Goal: Information Seeking & Learning: Learn about a topic

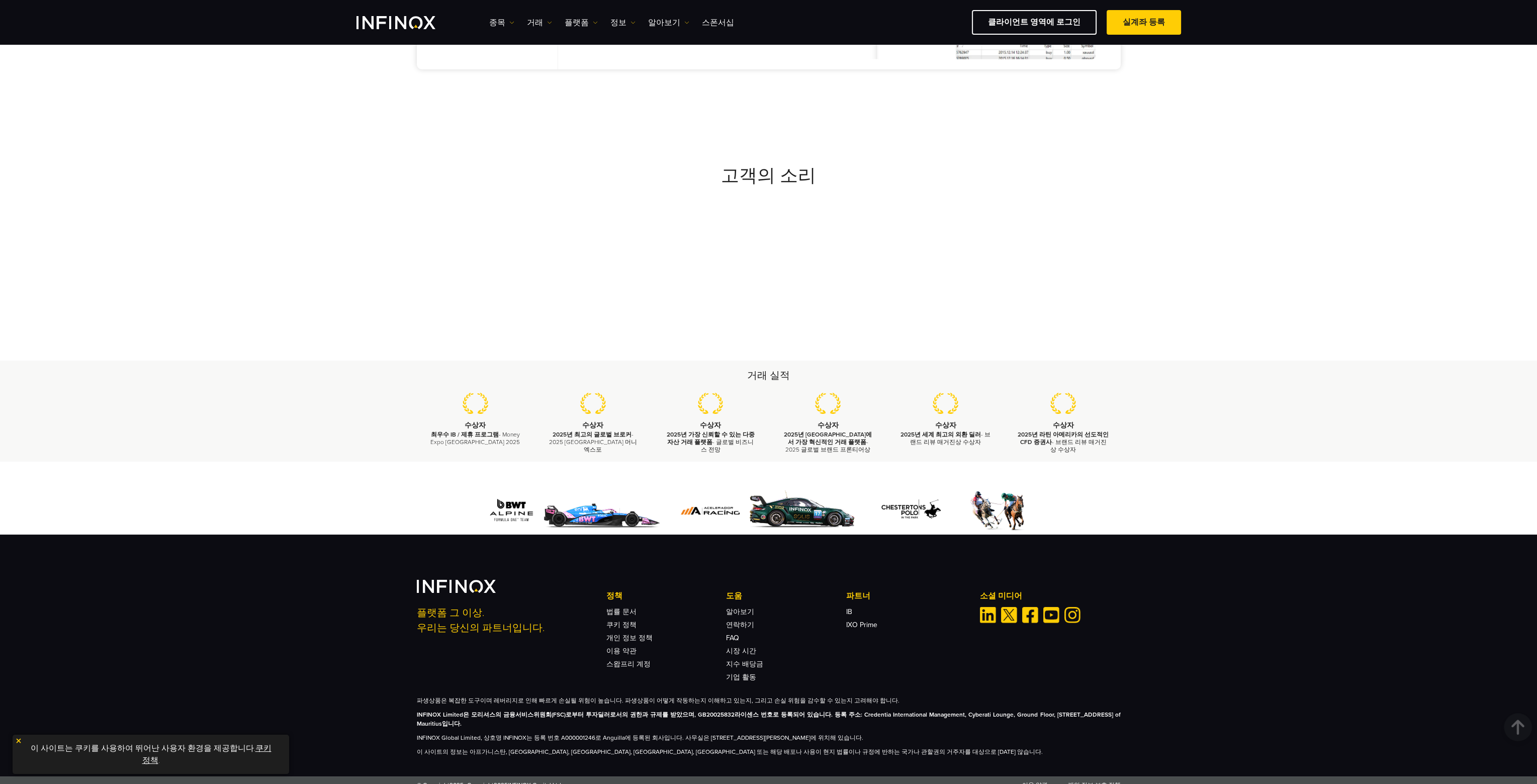
scroll to position [957, 0]
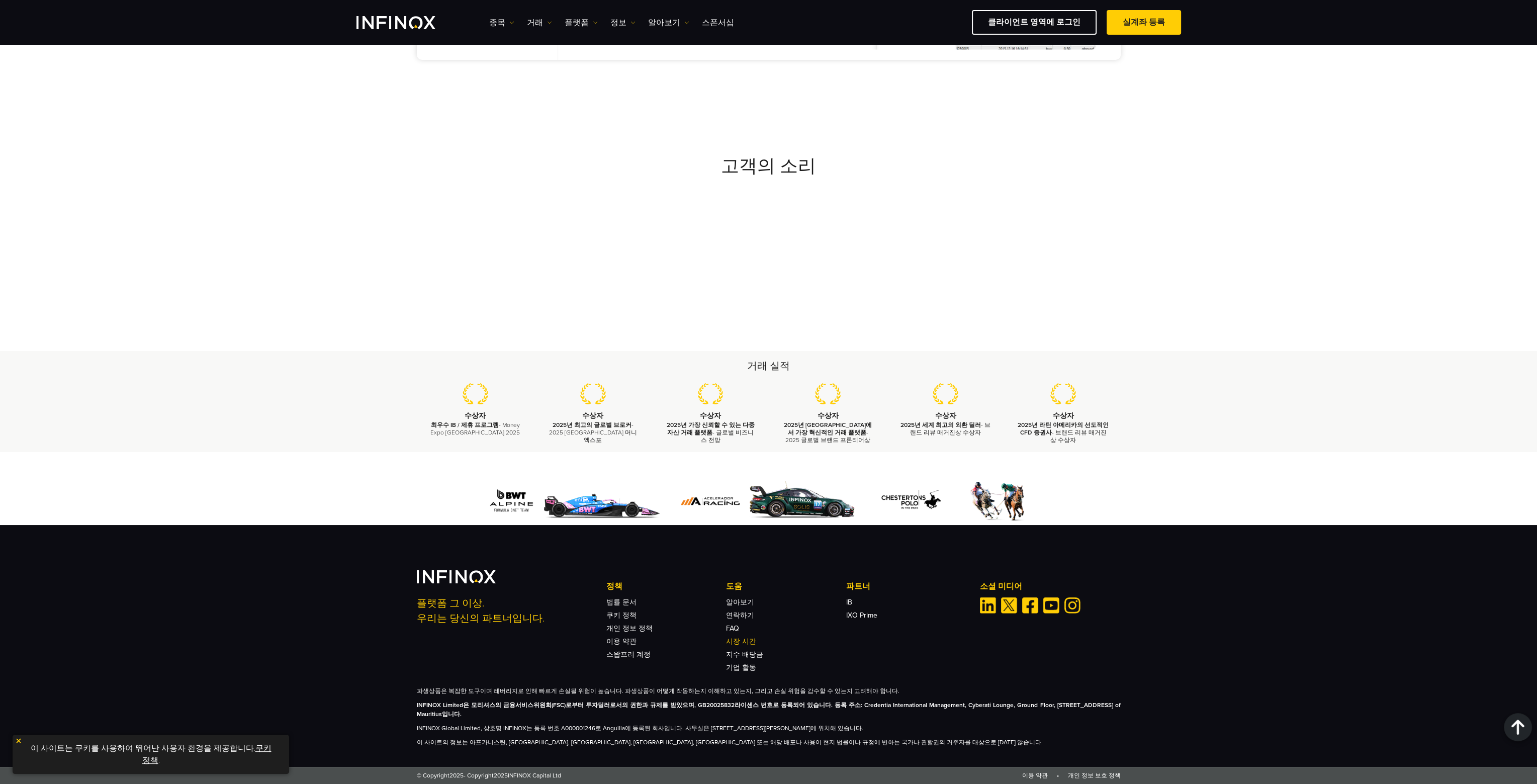
click at [740, 637] on link "시장 시간" at bounding box center [741, 642] width 30 height 9
click at [1049, 23] on link "클라이언트 영역에 로그인" at bounding box center [1034, 22] width 125 height 25
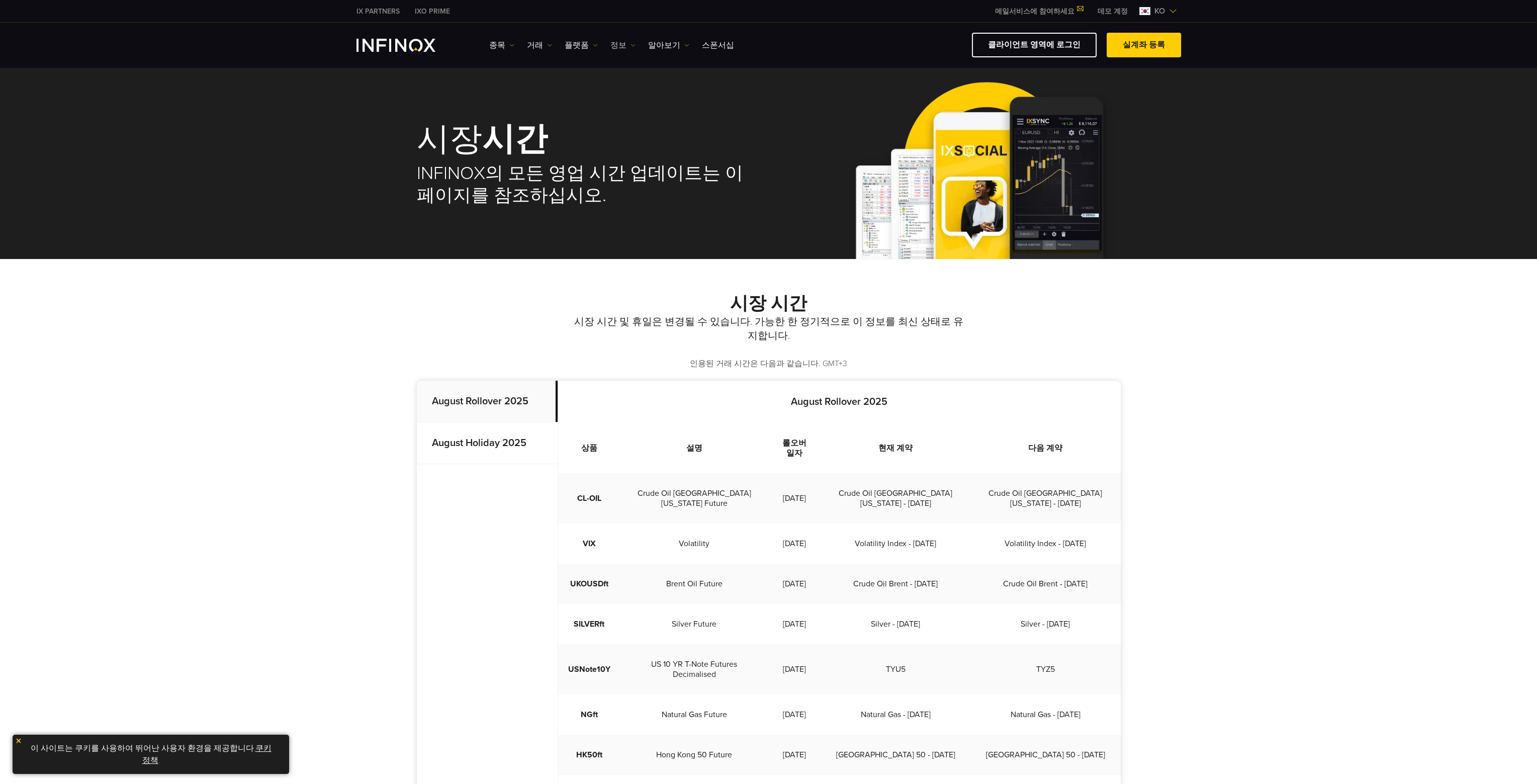
click at [611, 43] on link "정보" at bounding box center [623, 45] width 25 height 12
click at [577, 47] on link "플랫폼" at bounding box center [581, 45] width 33 height 12
click at [547, 46] on img at bounding box center [549, 46] width 5 height 5
click at [503, 46] on link "종목" at bounding box center [502, 45] width 25 height 12
click at [535, 47] on link "거래" at bounding box center [539, 45] width 25 height 12
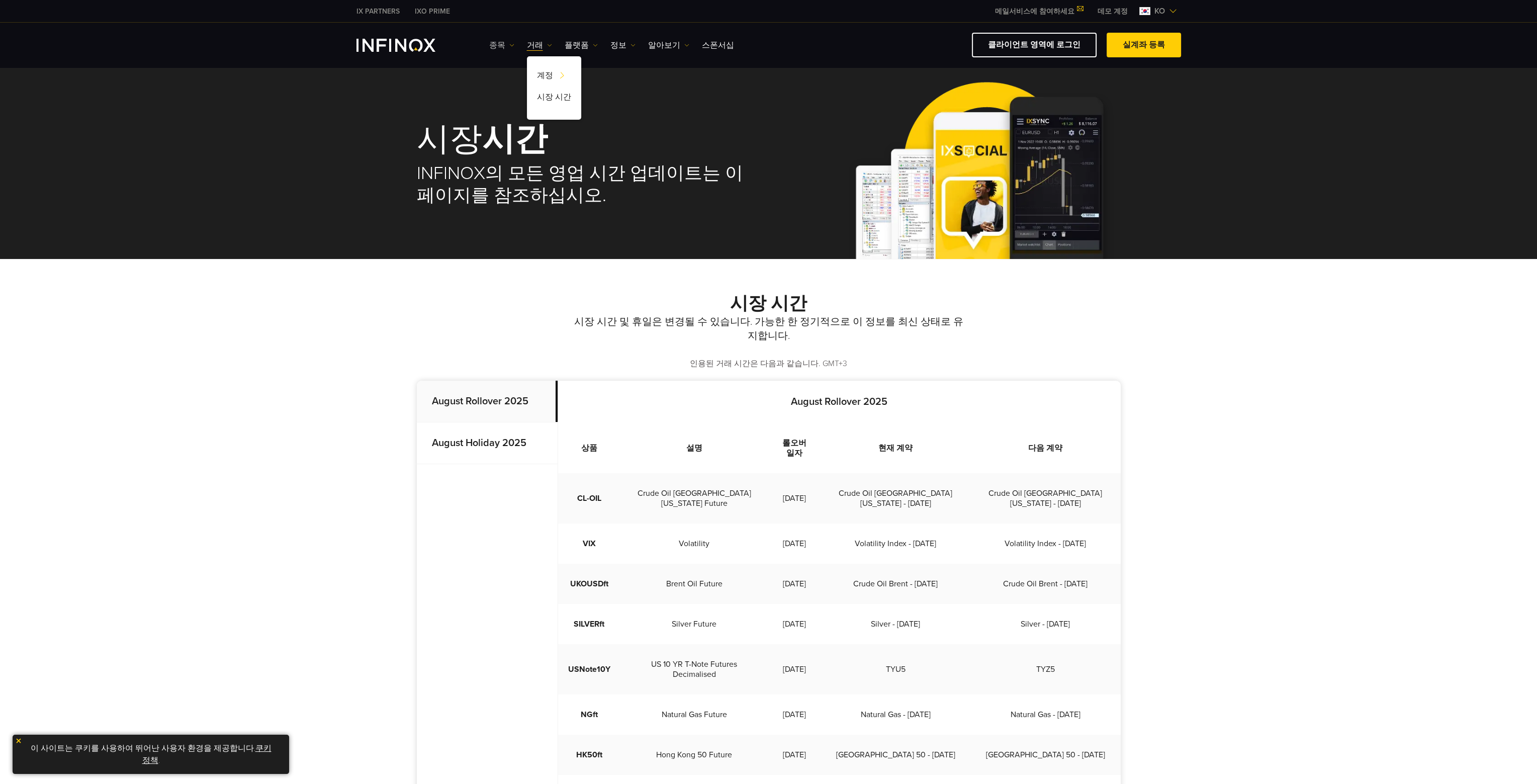
click at [495, 43] on link "종목" at bounding box center [502, 45] width 25 height 12
click at [654, 42] on link "알아보기" at bounding box center [668, 45] width 41 height 12
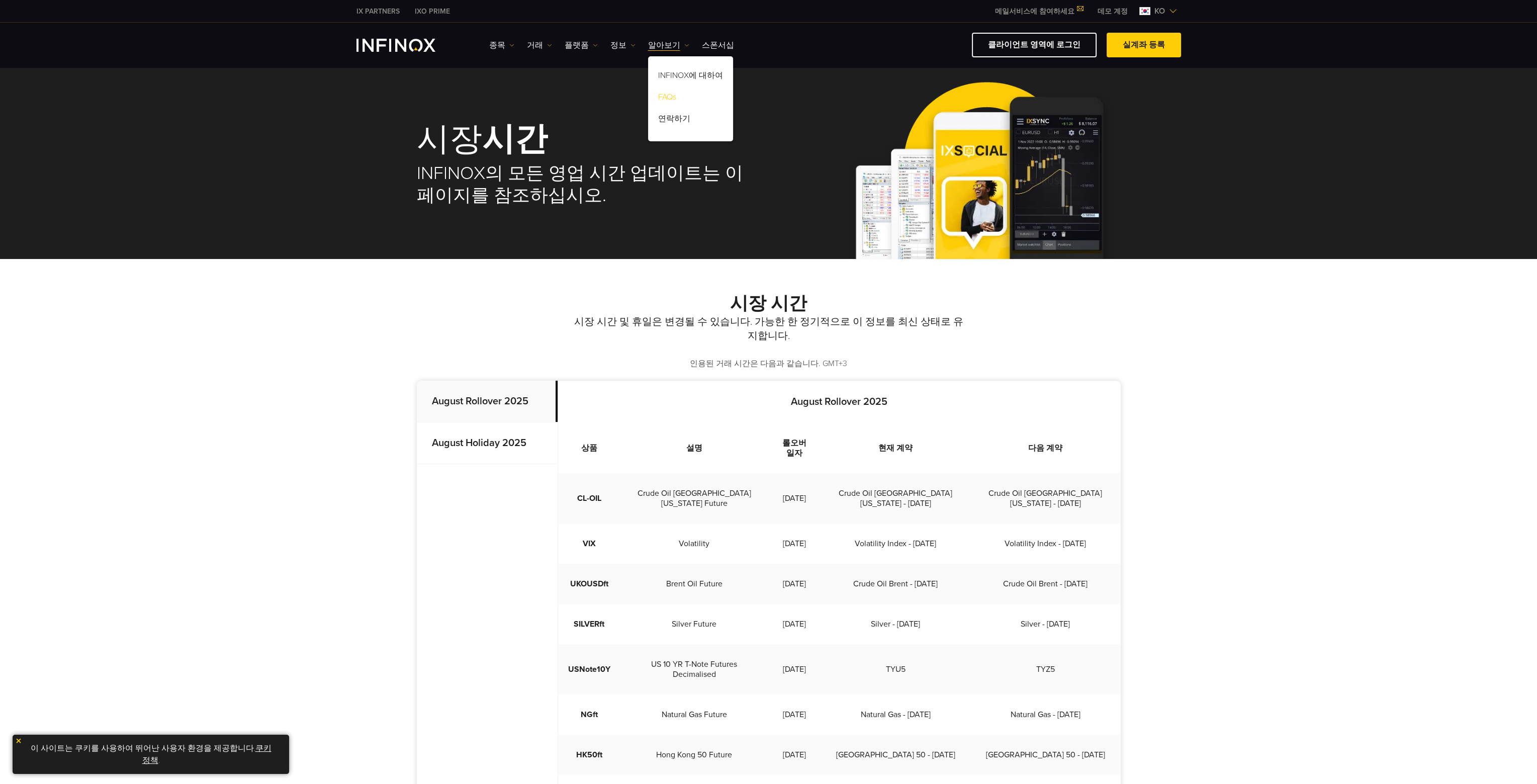
click at [675, 99] on link "FAQs" at bounding box center [690, 99] width 85 height 21
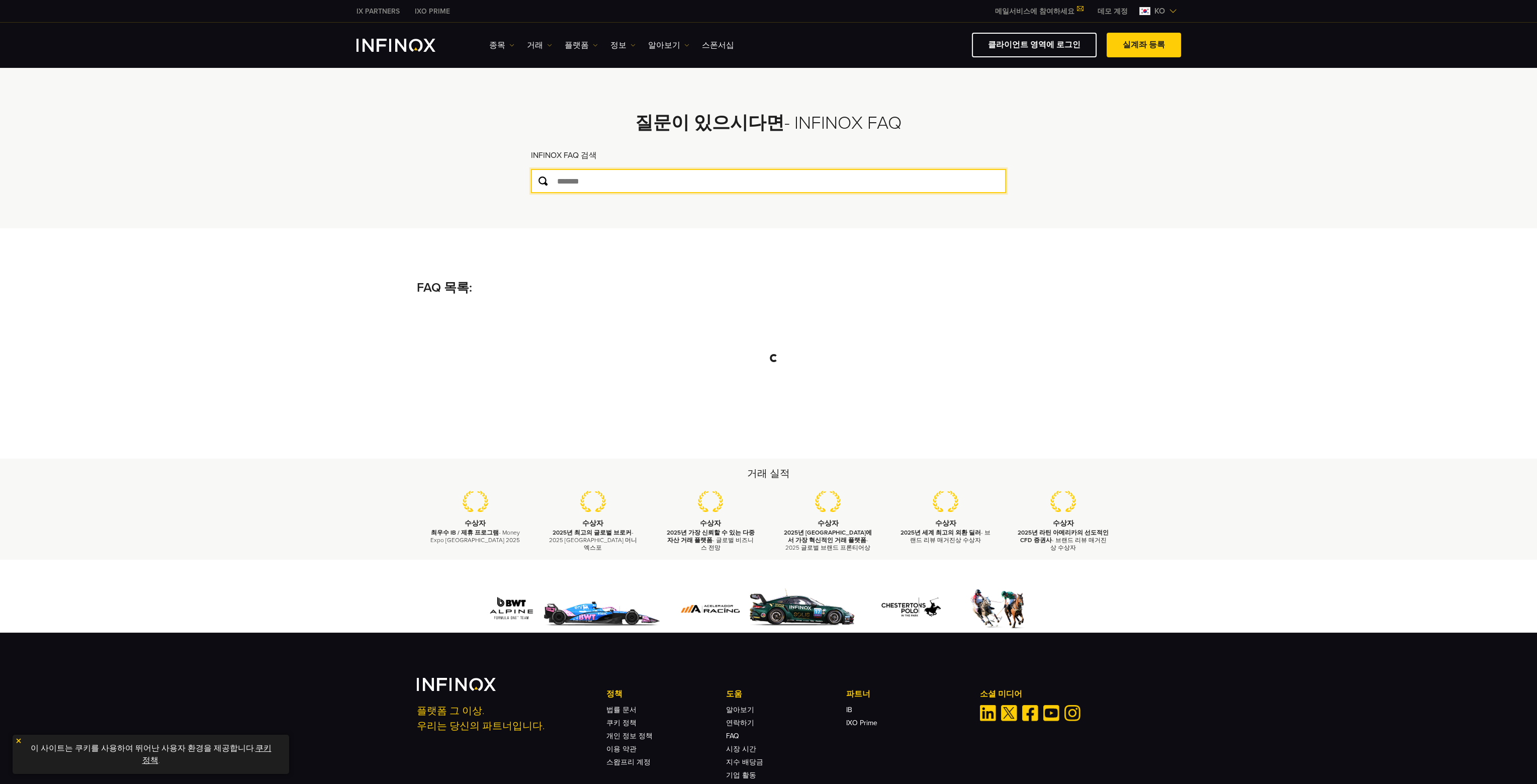
click at [580, 181] on input "text" at bounding box center [769, 181] width 475 height 24
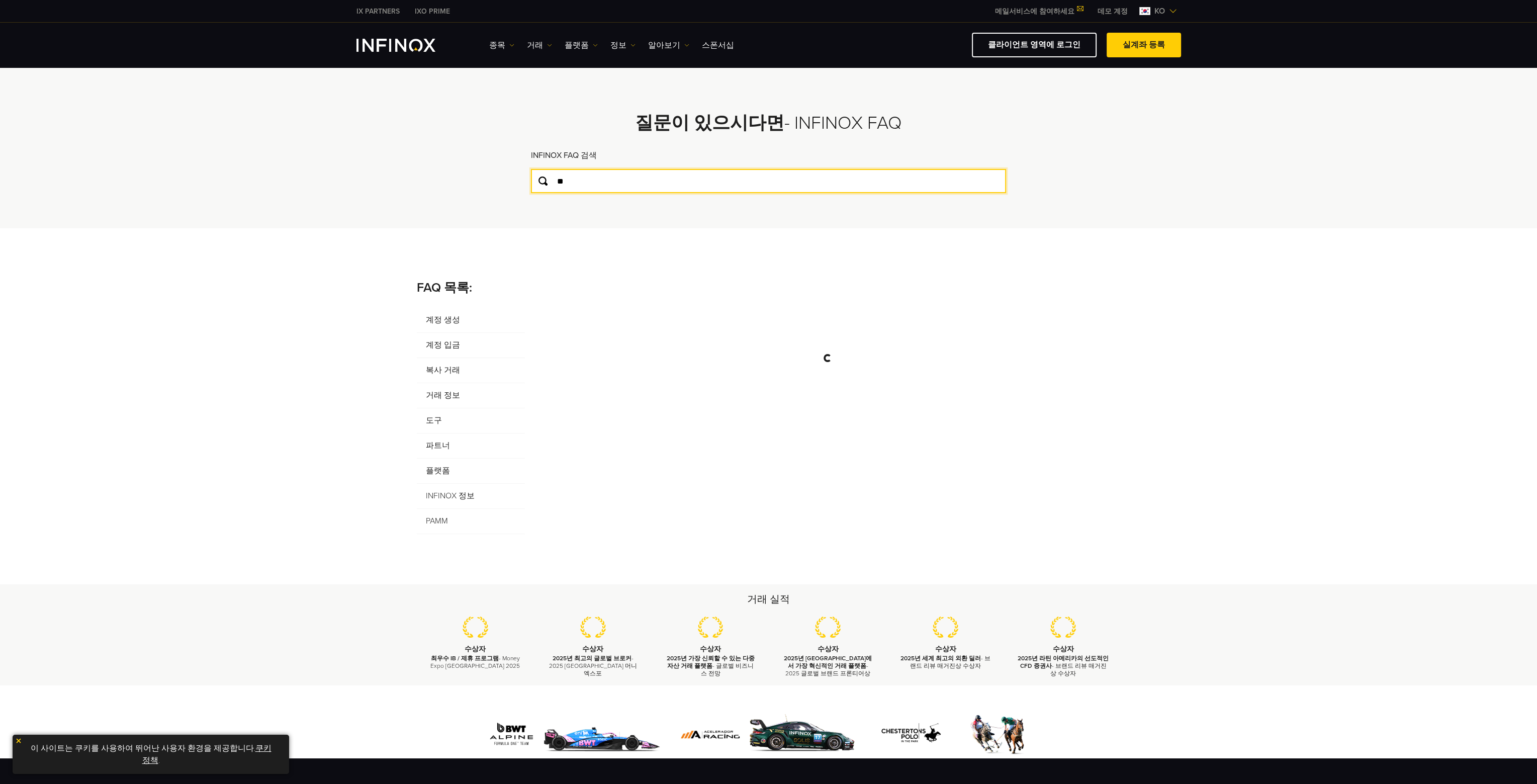
type input "*"
type input "**"
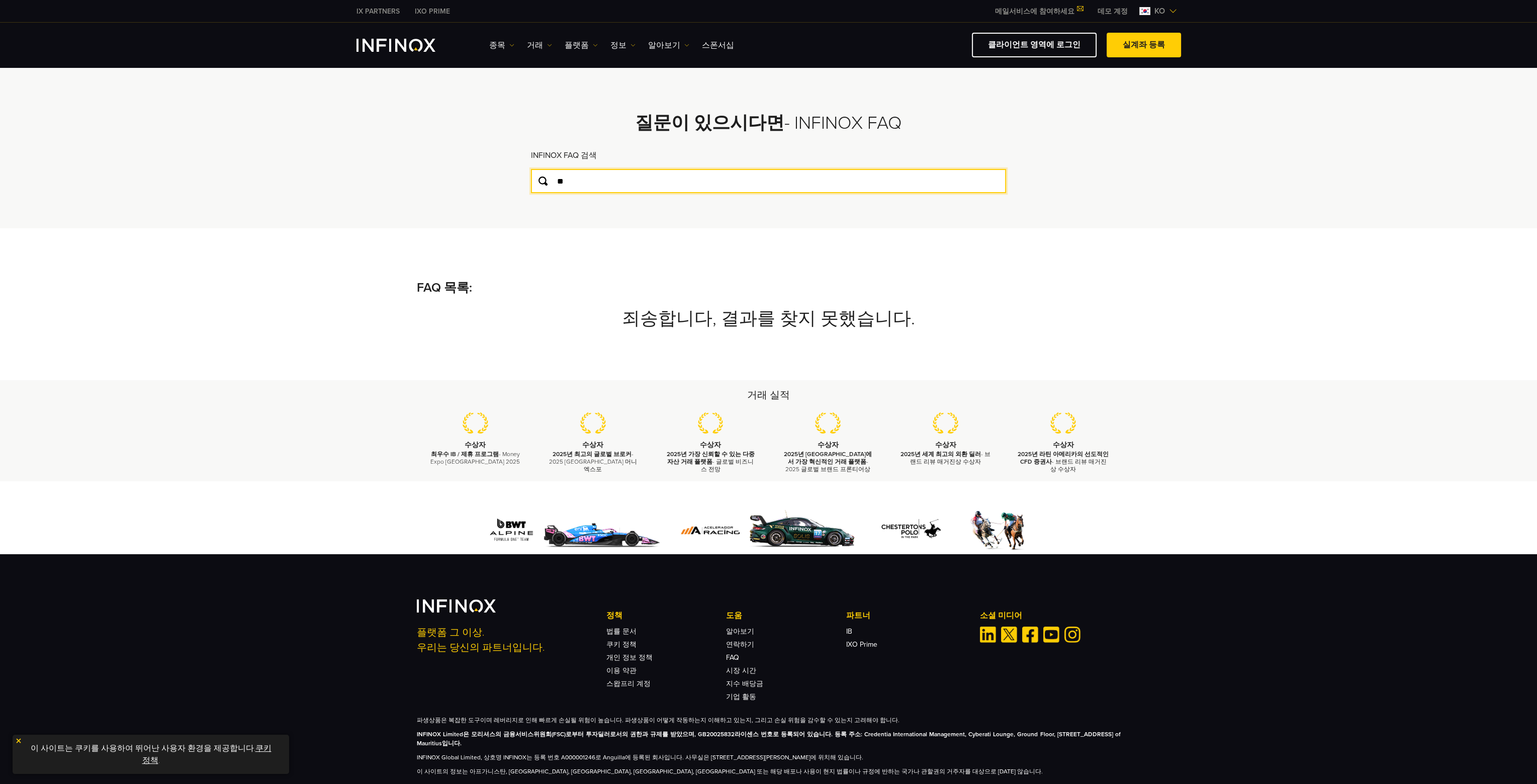
click at [580, 175] on input "**" at bounding box center [769, 181] width 475 height 24
click at [609, 191] on input "**" at bounding box center [769, 181] width 475 height 24
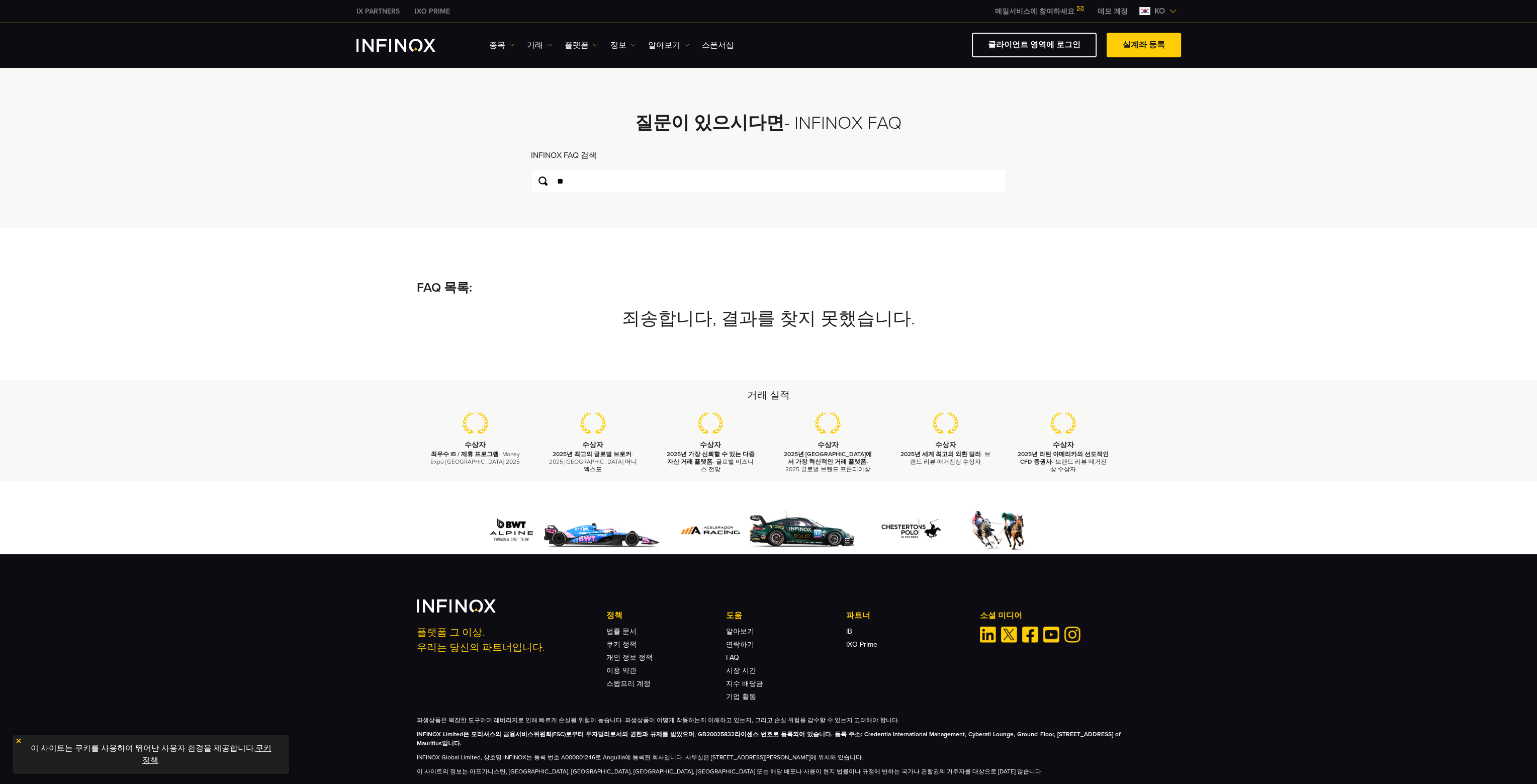
click at [413, 319] on div "FAQ 목록: 죄송합니다, 결과를 찾지 못했습니다. 계정 생성 계정 입금 복사 거래 거래 정보 도구 파트너 플랫폼 INFINOX 정보 1. I…" at bounding box center [768, 304] width 724 height 51
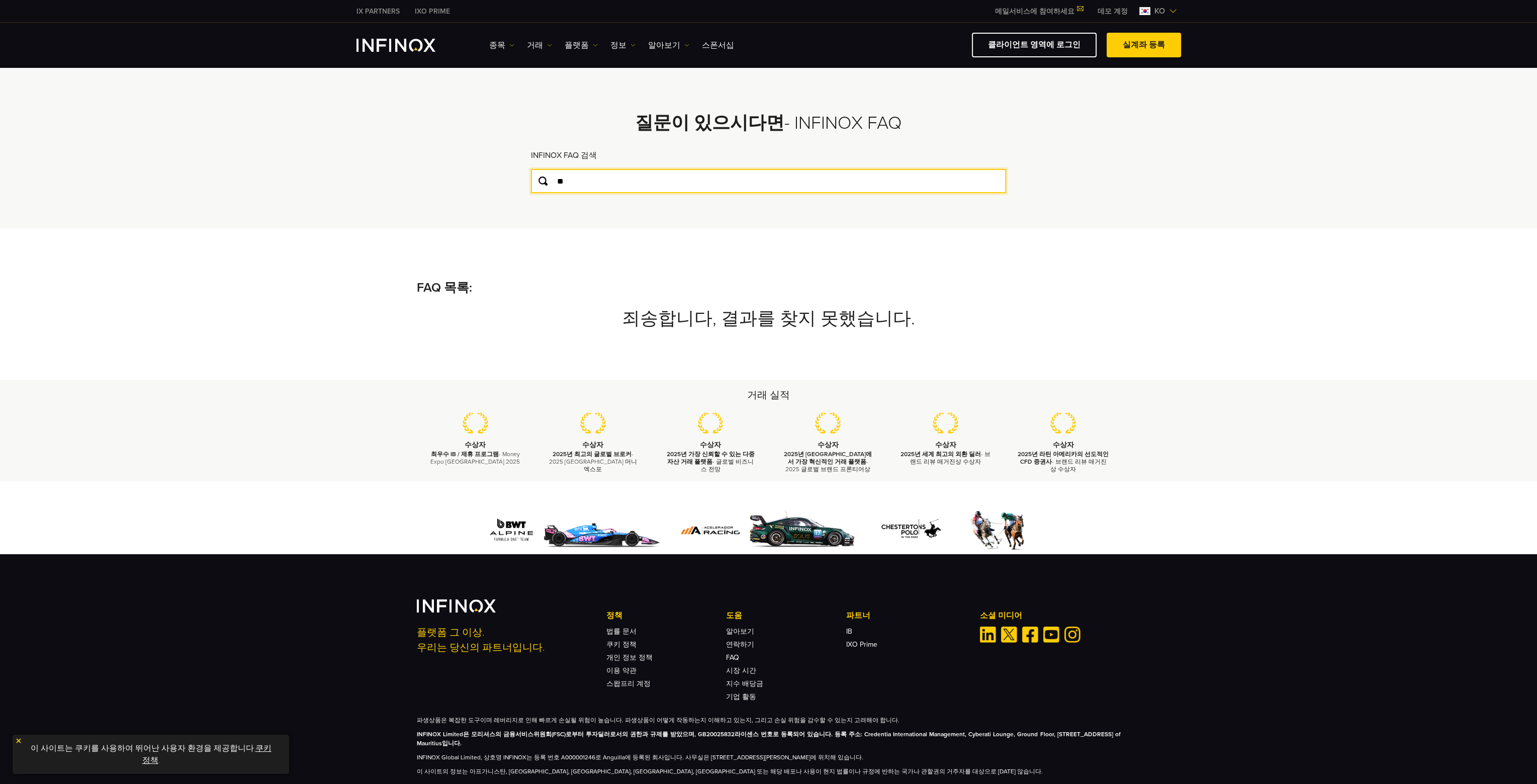
click at [573, 187] on input "**" at bounding box center [769, 181] width 475 height 24
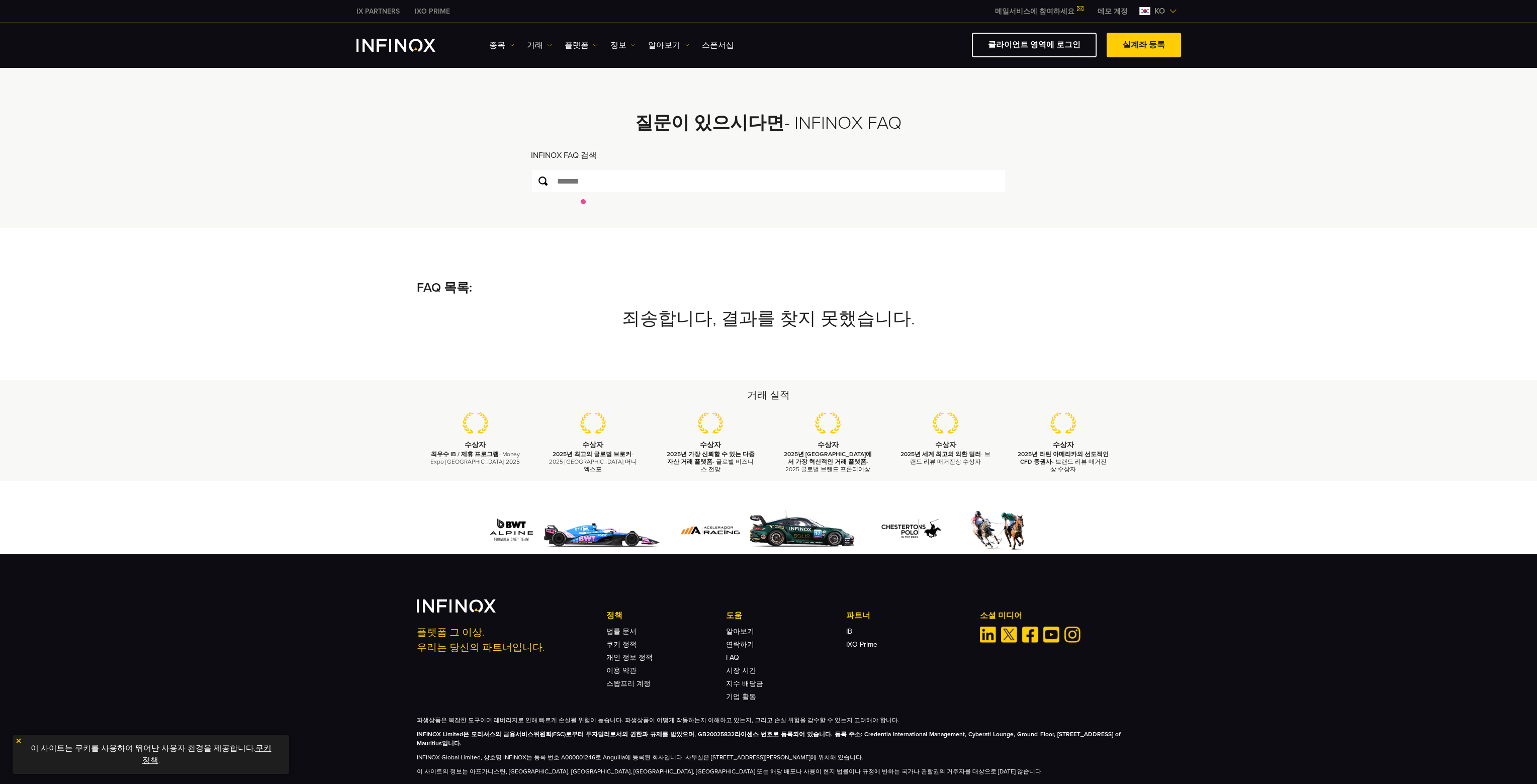
click at [245, 289] on div "FAQ 목록: 죄송합니다, 결과를 찾지 못했습니다. 계정 생성 계정 입금 복사 거래 거래 정보 도구 파트너 플랫폼 INFINOX 정보 1. I…" at bounding box center [768, 303] width 1537 height 151
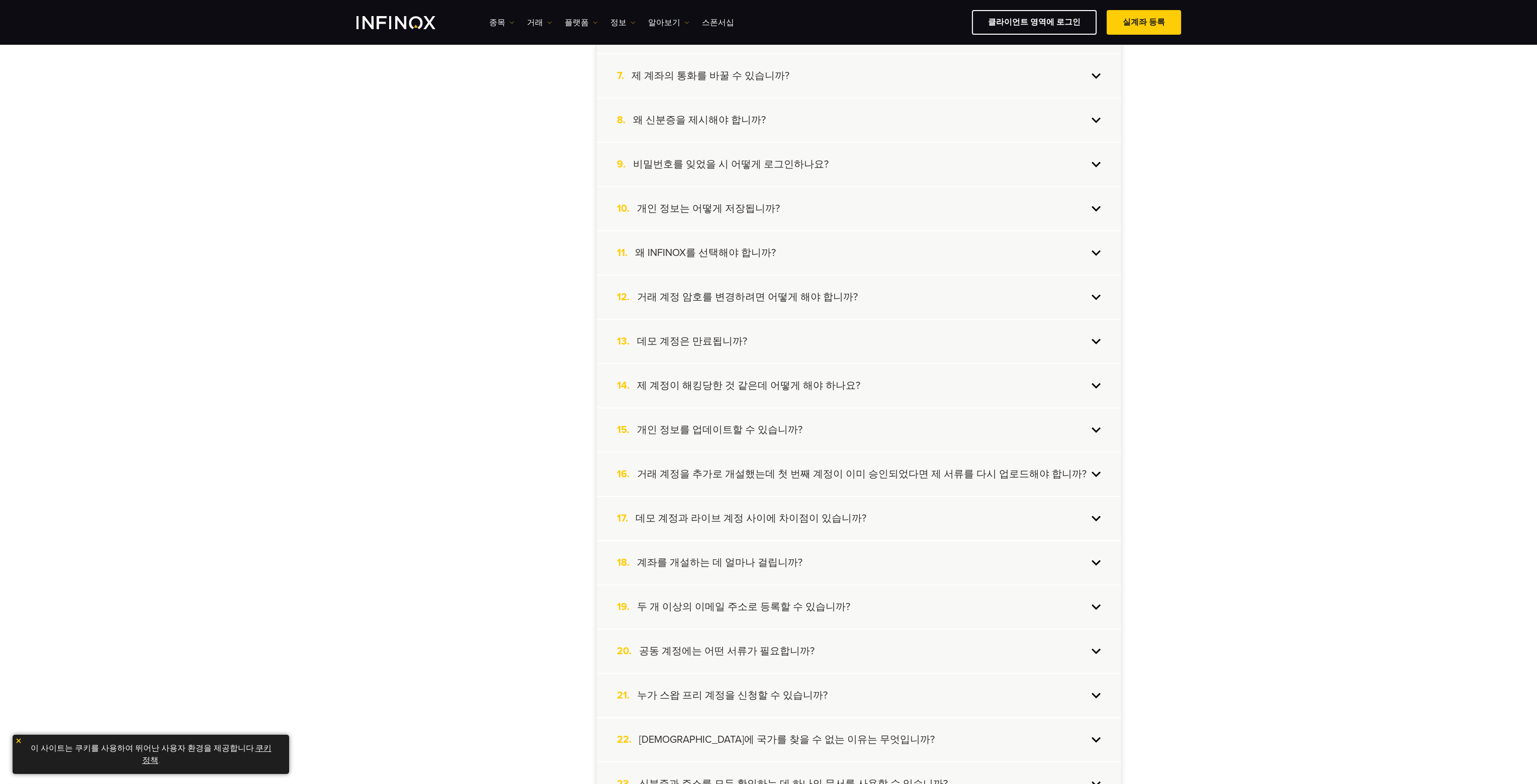
scroll to position [503, 0]
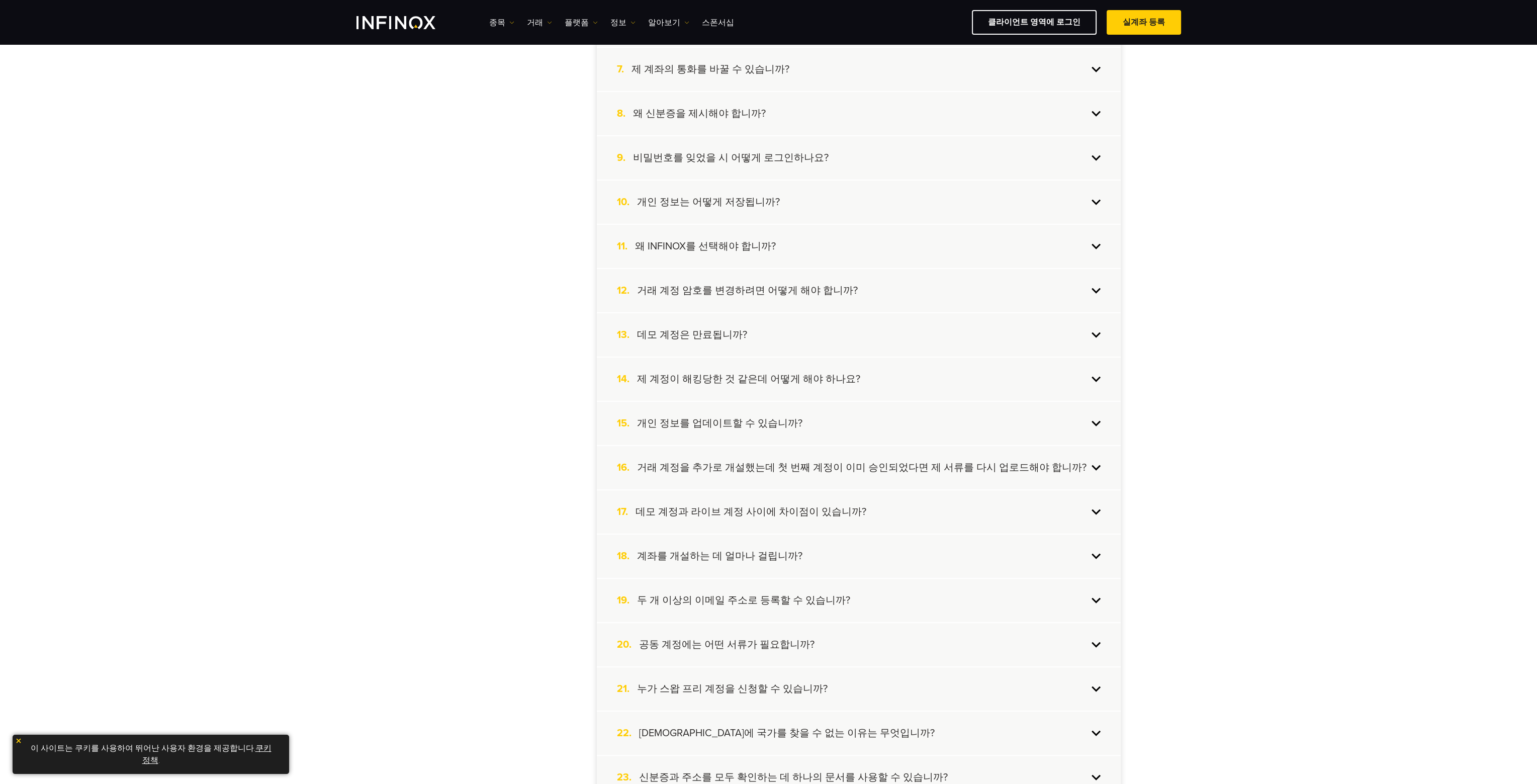
click at [728, 505] on h4 "데모 계정과 라이브 계정 사이에 차이점이 있습니까?" at bounding box center [750, 511] width 231 height 13
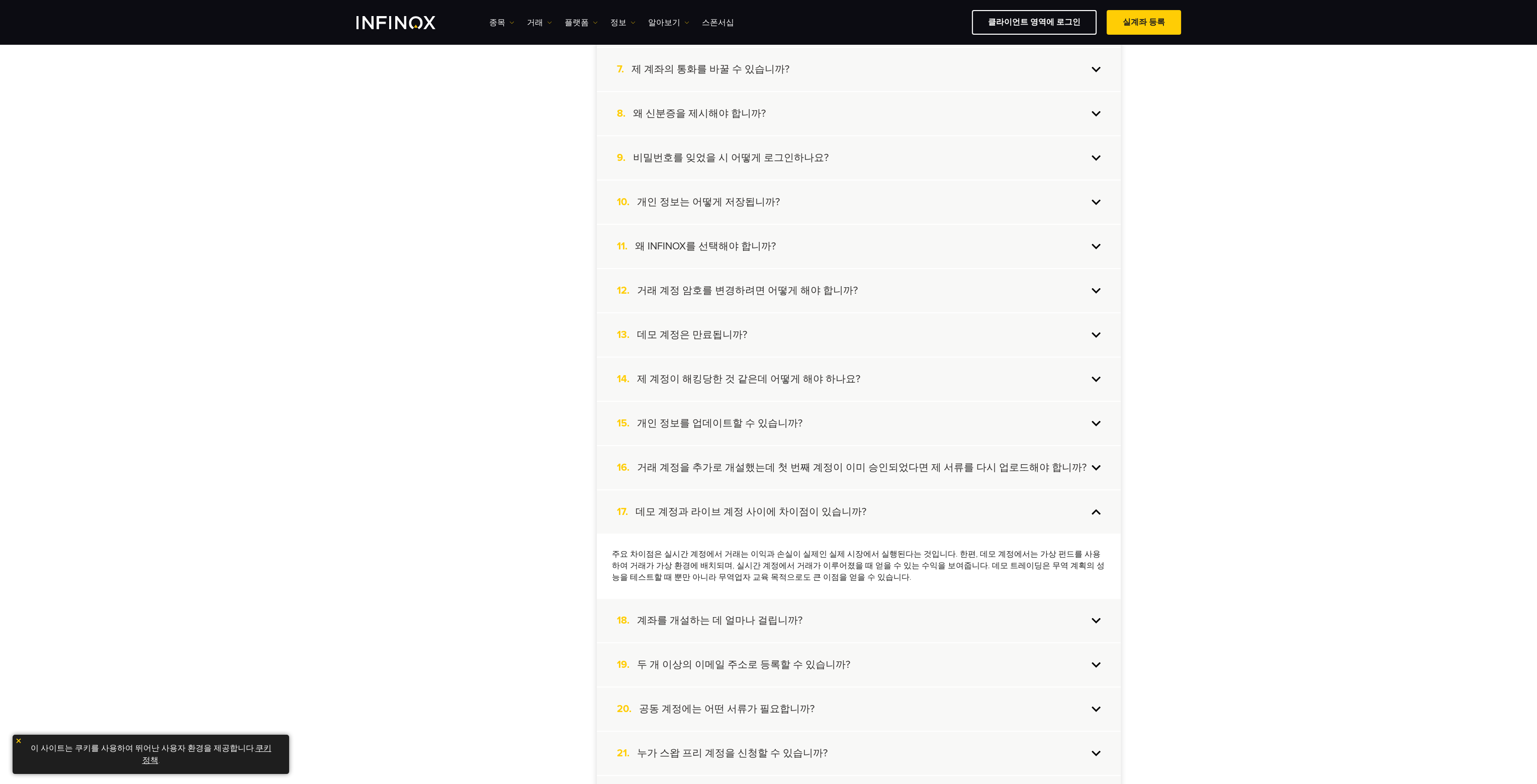
click at [1222, 468] on div "FAQ 목록: 죄송합니다, 결과를 찾지 못했습니다. 계정 생성 계정 입금 복사 거래 거래 정보 도구 파트너 플랫폼 INFINOX 정보 PAMM…" at bounding box center [768, 463] width 1537 height 1521
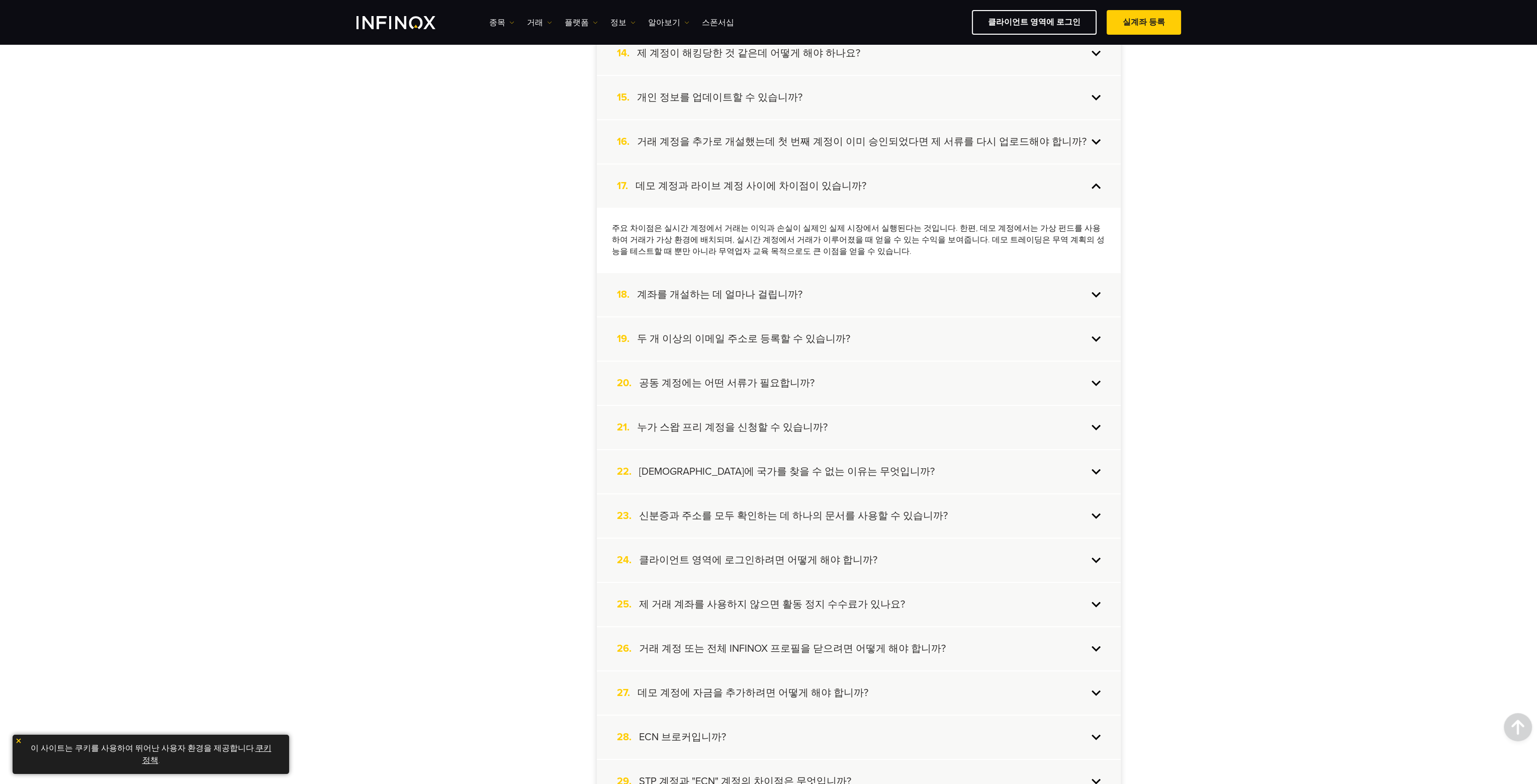
scroll to position [905, 0]
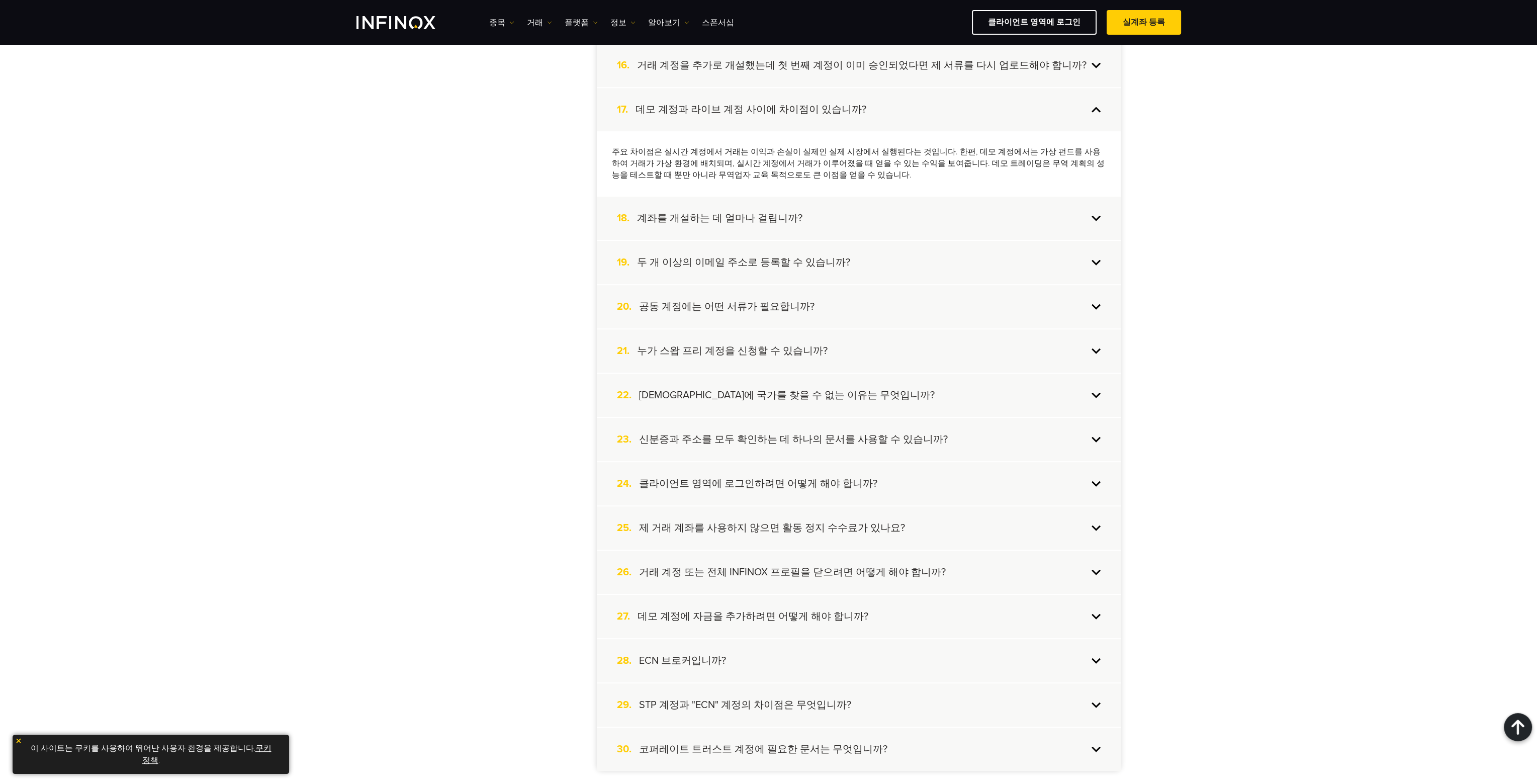
click at [706, 356] on div "21. 누가 스왑 프리 계정을 신청할 수 있습니까?" at bounding box center [859, 351] width 524 height 43
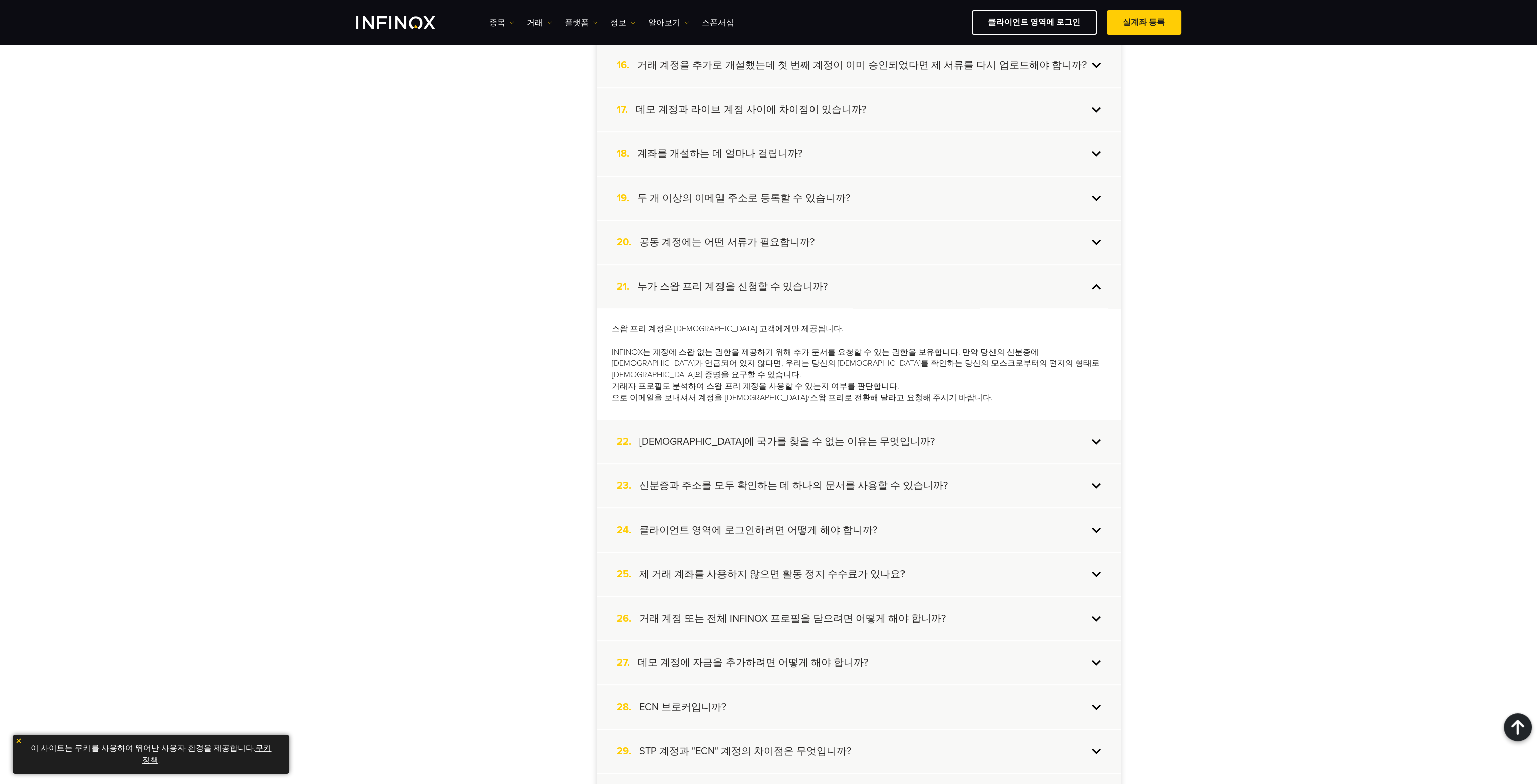
click at [1316, 527] on div "FAQ 목록: 죄송합니다, 결과를 찾지 못했습니다. 계정 생성 계정 입금 복사 거래 거래 정보 도구 파트너 플랫폼 INFINOX 정보 PAMM…" at bounding box center [768, 84] width 1537 height 1567
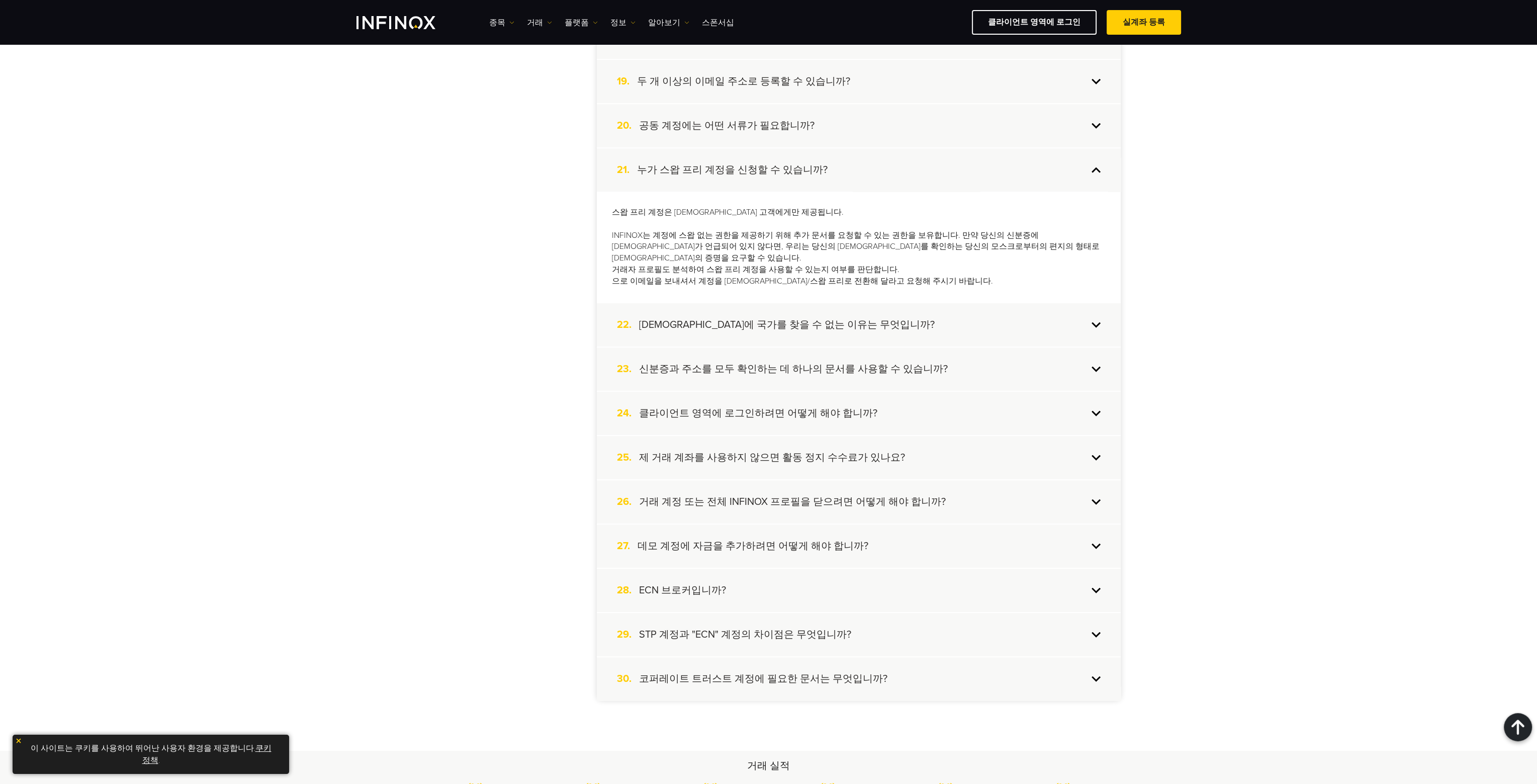
scroll to position [1106, 0]
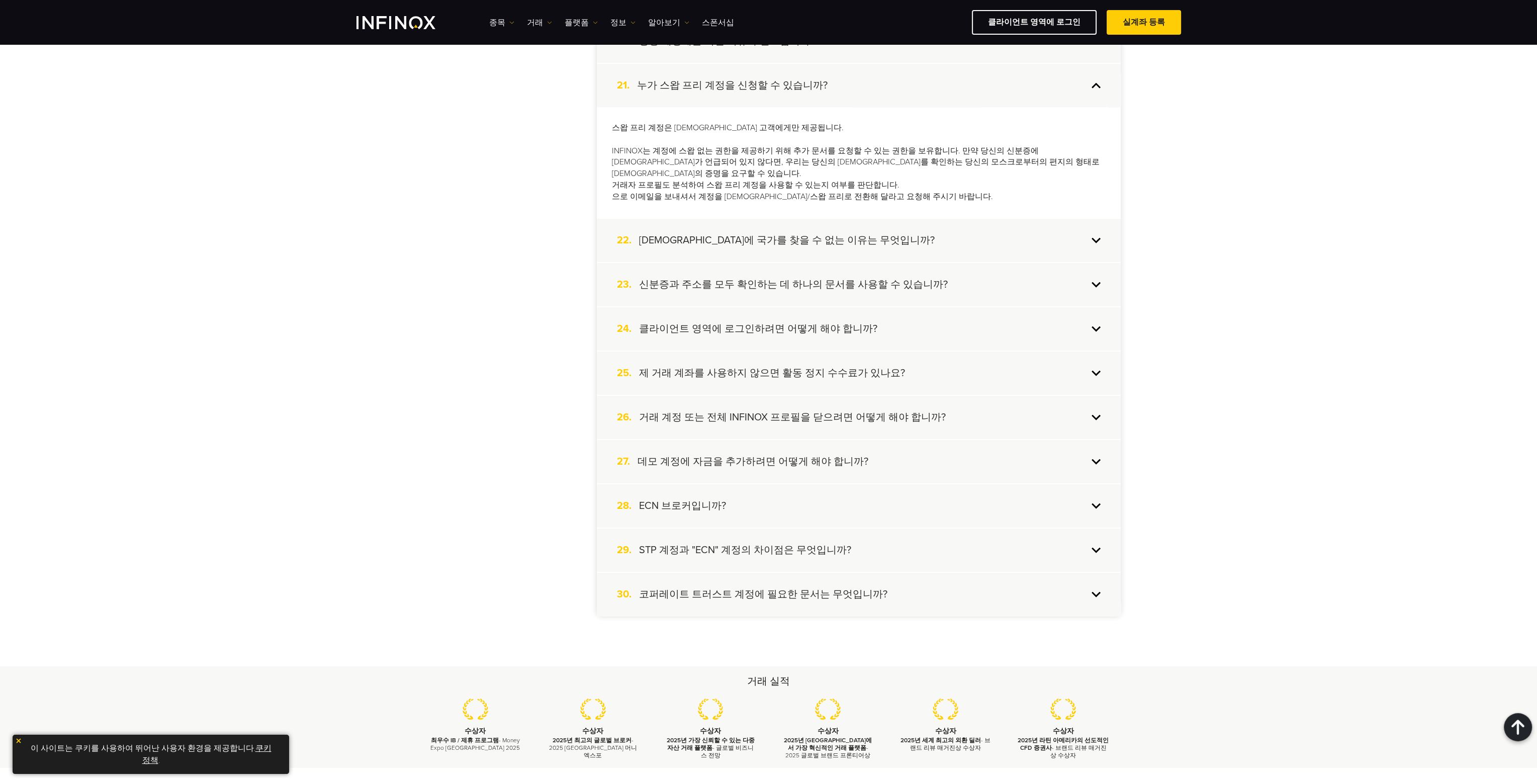
click at [708, 544] on h4 "STP 계정과 "ECN" 계정의 차이점은 무엇입니까?" at bounding box center [745, 550] width 212 height 13
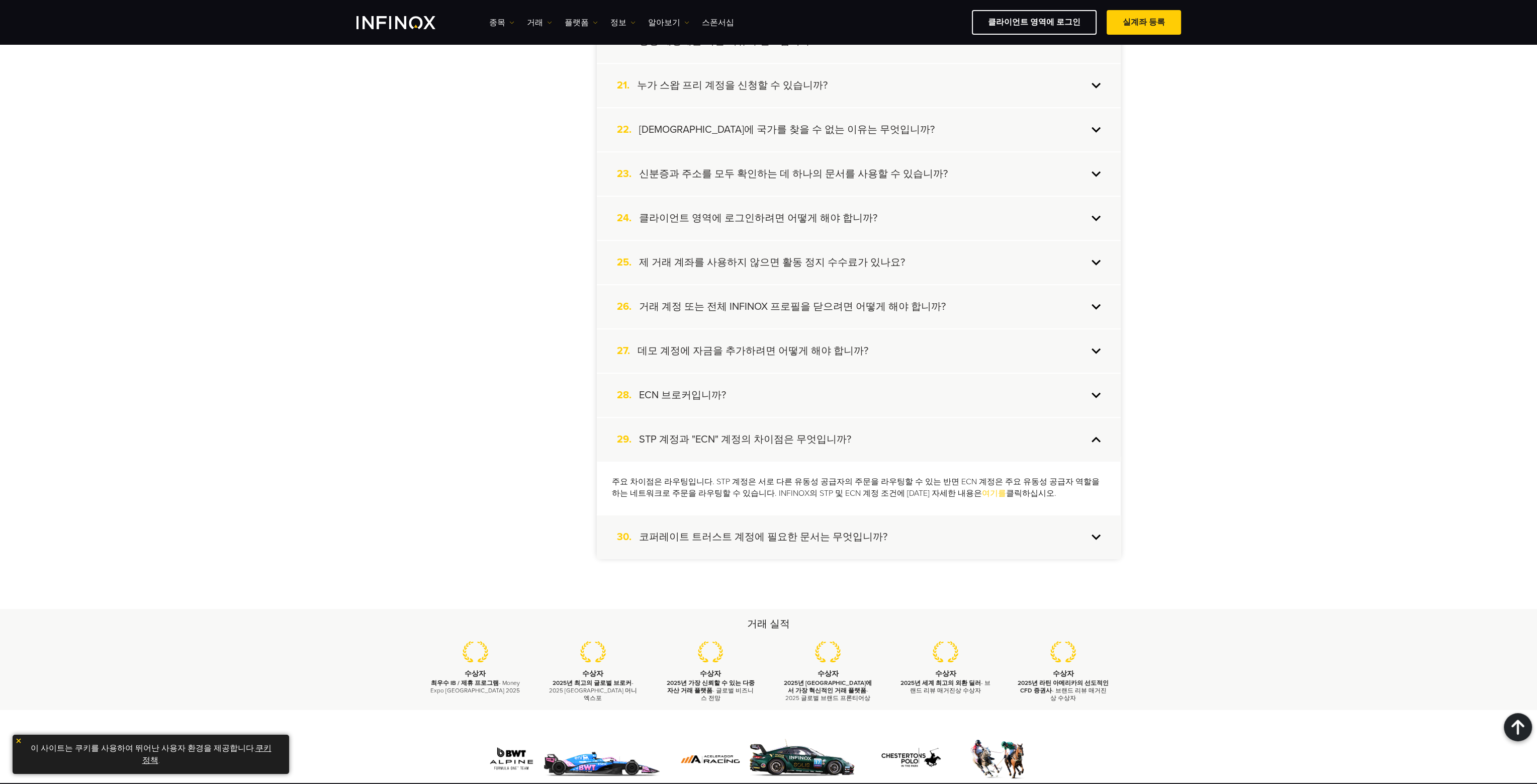
click at [1101, 530] on div "30. 코퍼레이트 트러스트 계정에 필요한 문서는 무엇입니까?" at bounding box center [859, 537] width 524 height 43
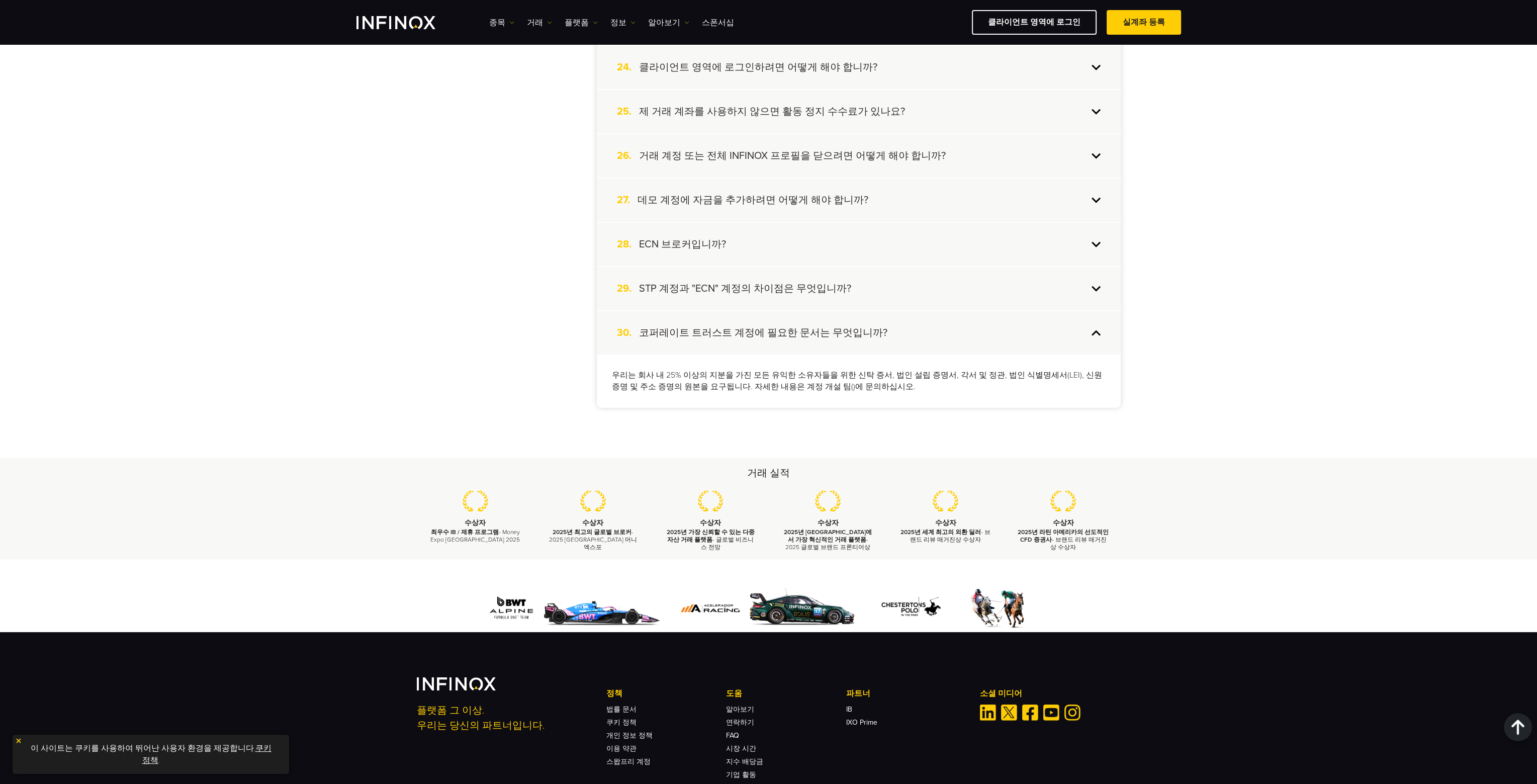
scroll to position [1358, 0]
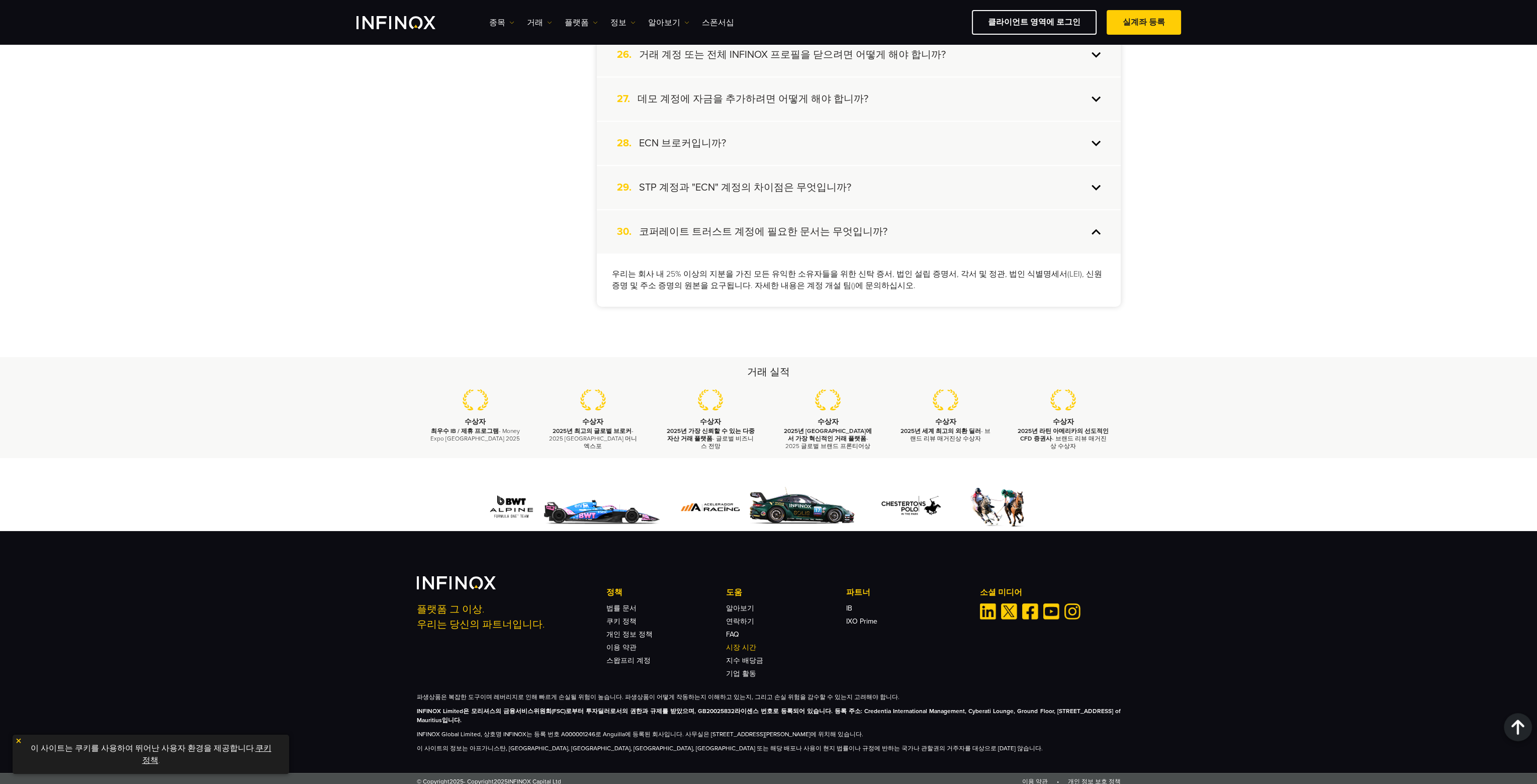
click at [738, 643] on link "시장 시간" at bounding box center [741, 647] width 30 height 9
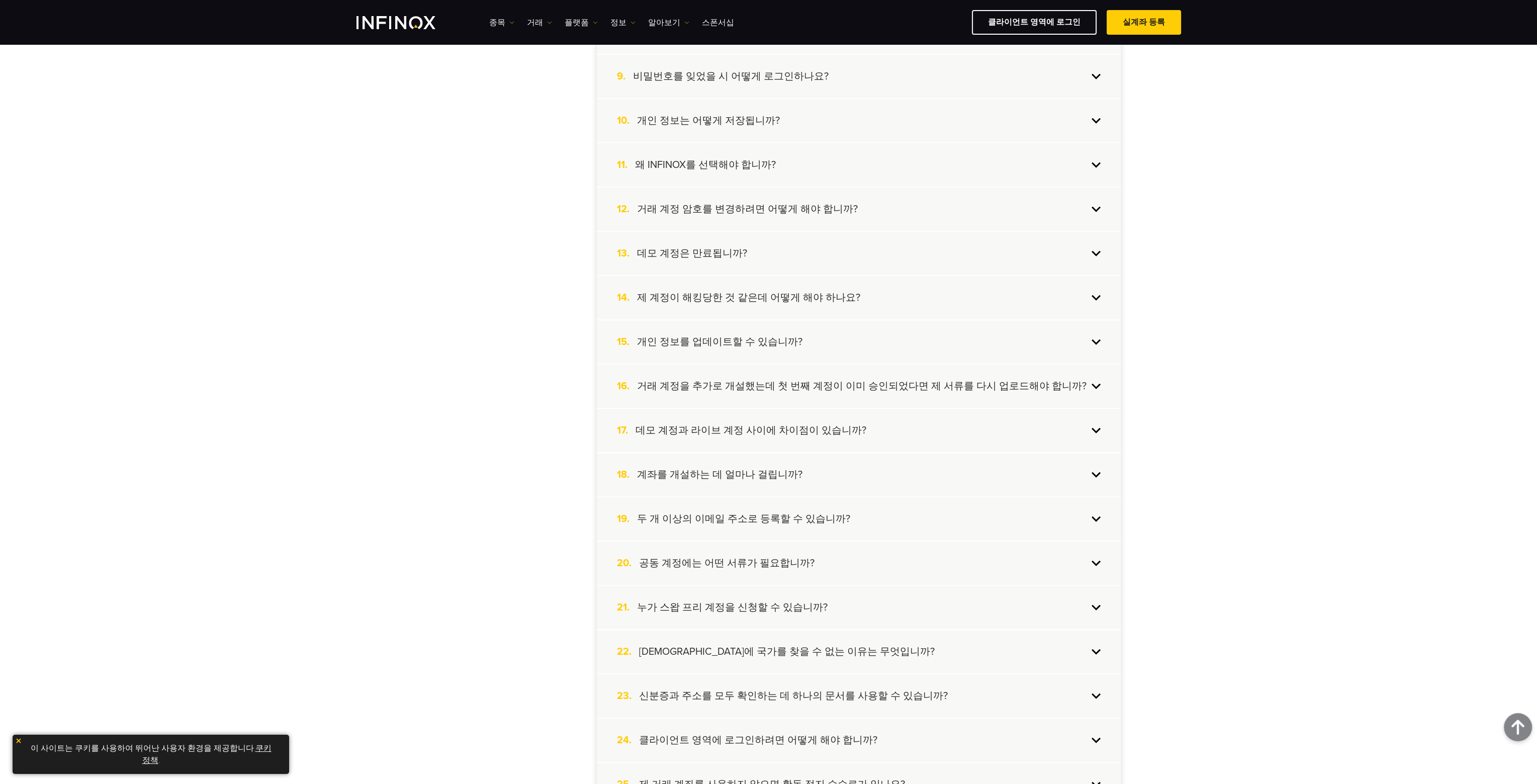
scroll to position [554, 0]
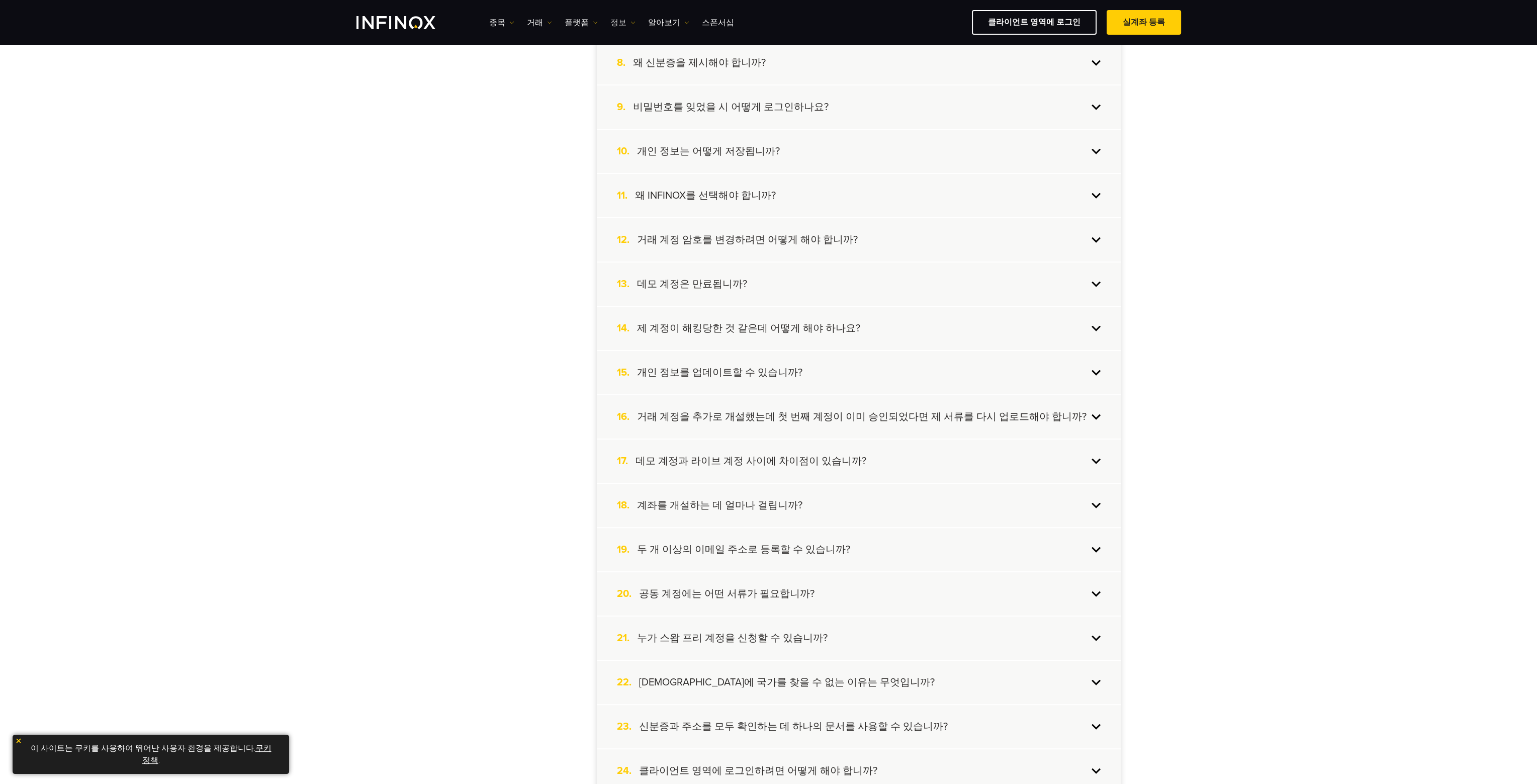
click at [615, 23] on link "정보" at bounding box center [623, 22] width 25 height 12
click at [644, 13] on div "종목 종목 상품 정보 거래 계정" at bounding box center [835, 22] width 692 height 25
click at [646, 15] on div "종목 종목 상품 정보 거래 계정" at bounding box center [835, 22] width 692 height 25
click at [662, 23] on link "알아보기" at bounding box center [668, 22] width 41 height 12
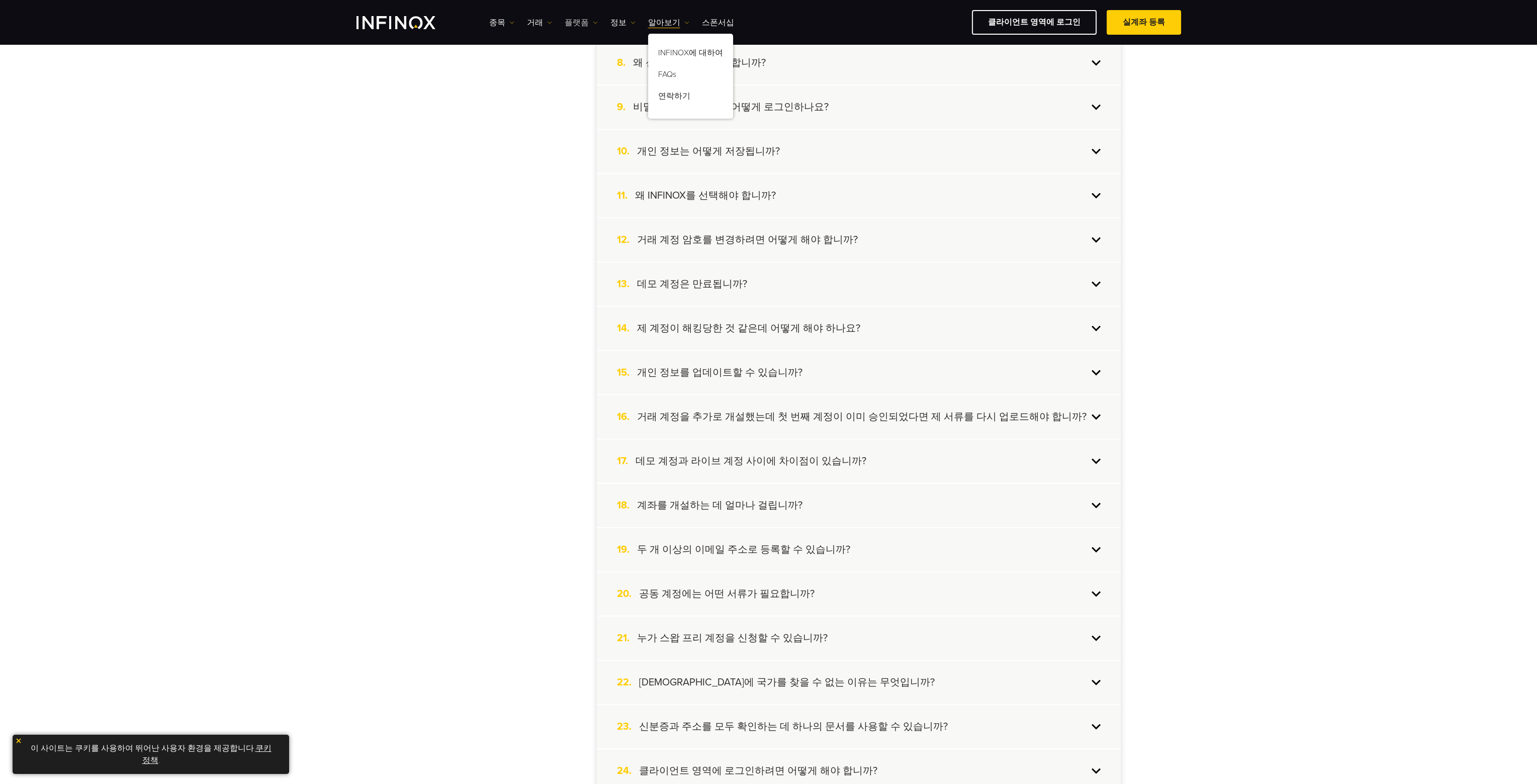
click at [585, 24] on link "플랫폼" at bounding box center [581, 22] width 33 height 12
click at [591, 96] on link "INFINOX 플랫폼" at bounding box center [603, 98] width 77 height 21
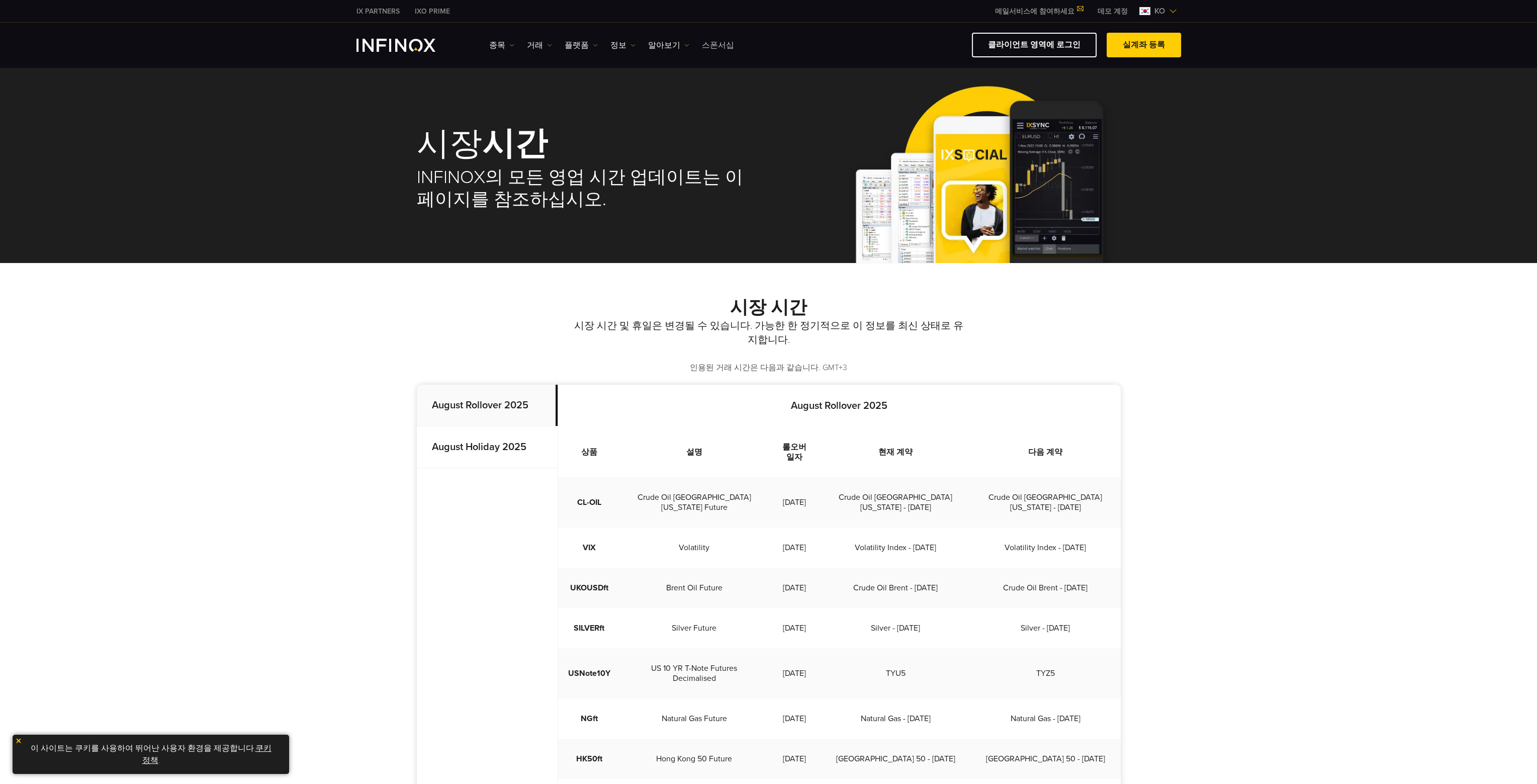
click at [707, 47] on link "스폰서십" at bounding box center [718, 45] width 32 height 12
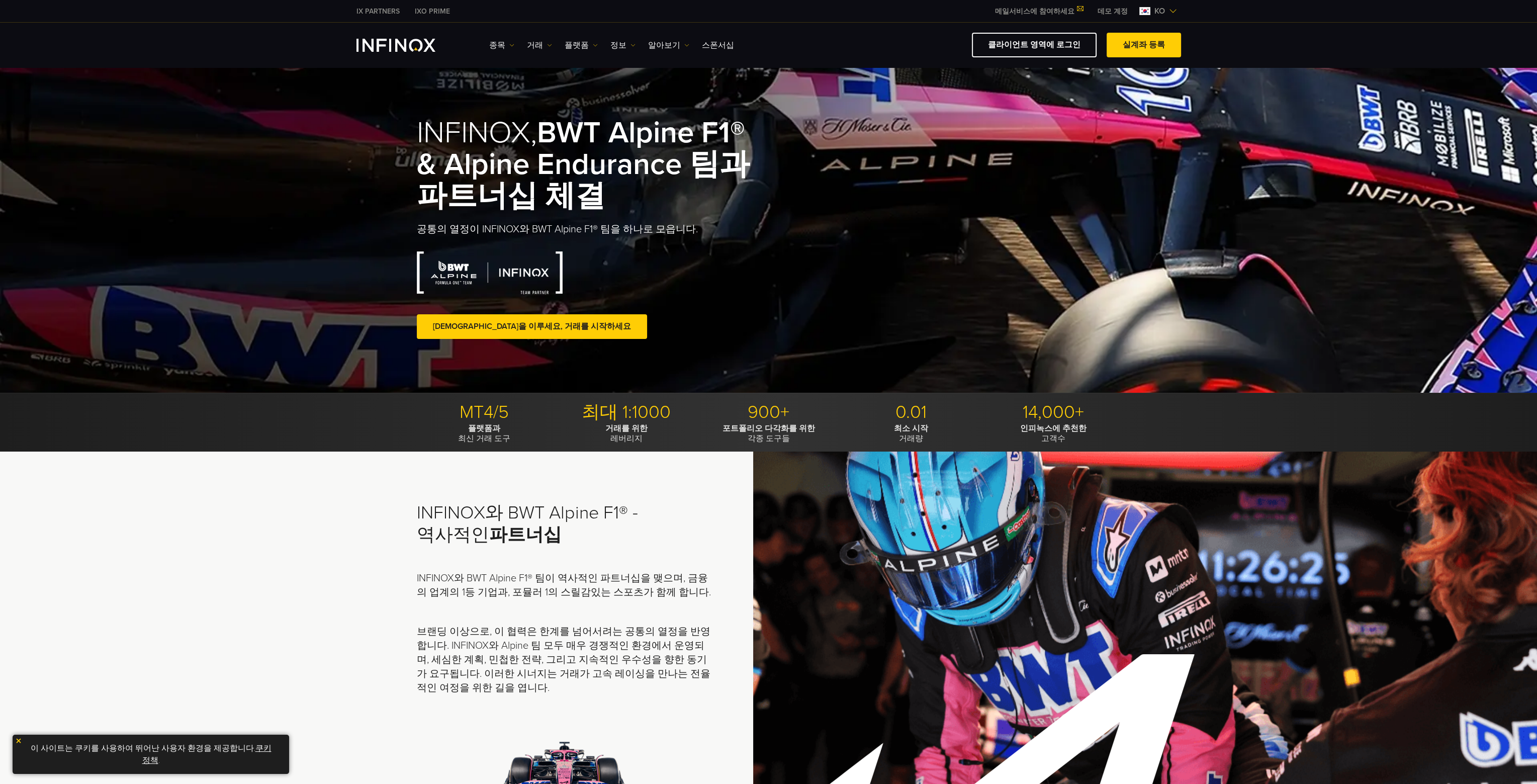
click at [405, 39] on img "INFINOX Logo" at bounding box center [396, 45] width 79 height 13
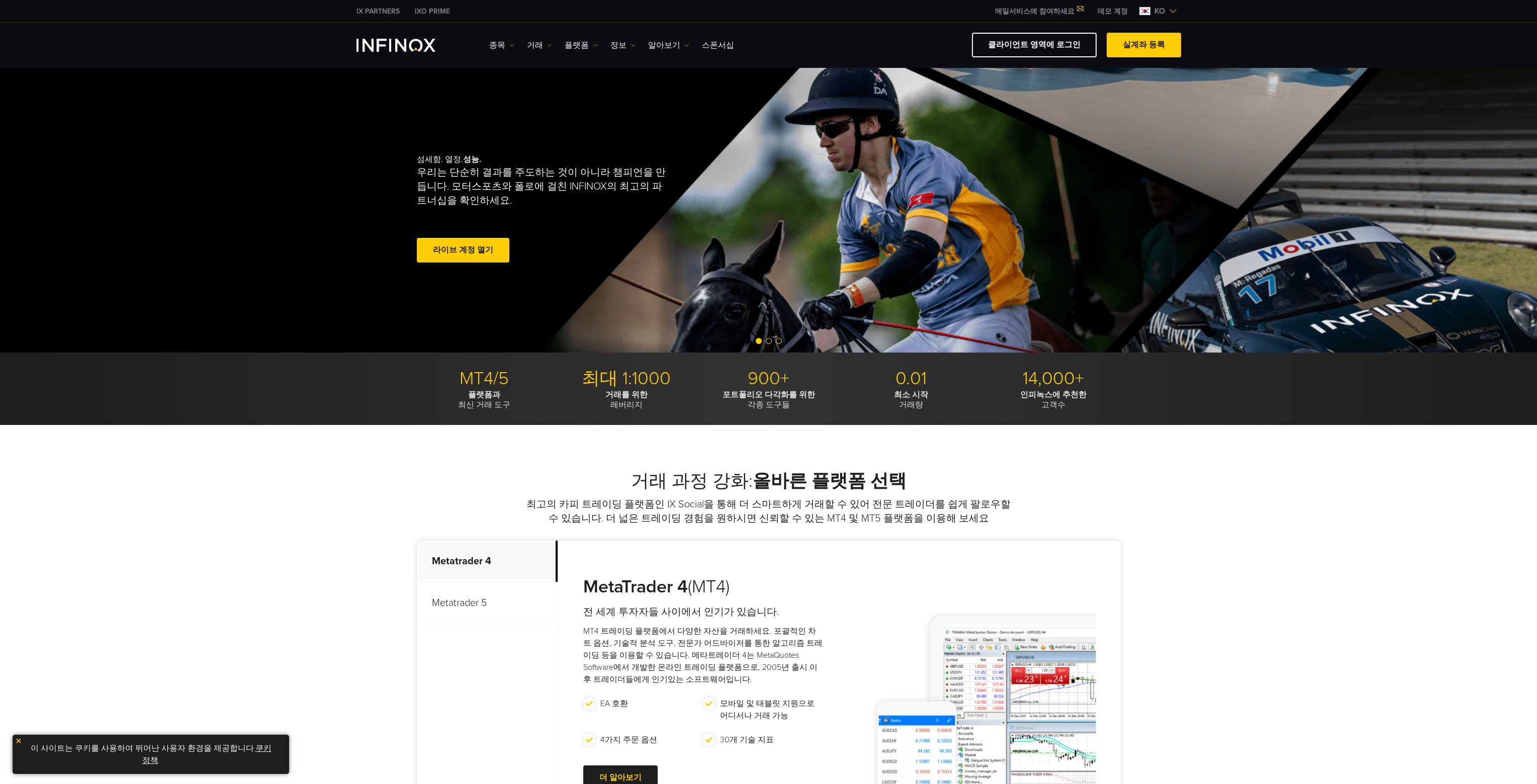
click at [572, 48] on link "플랫폼" at bounding box center [581, 45] width 33 height 12
click at [581, 97] on link "MT5" at bounding box center [603, 99] width 77 height 21
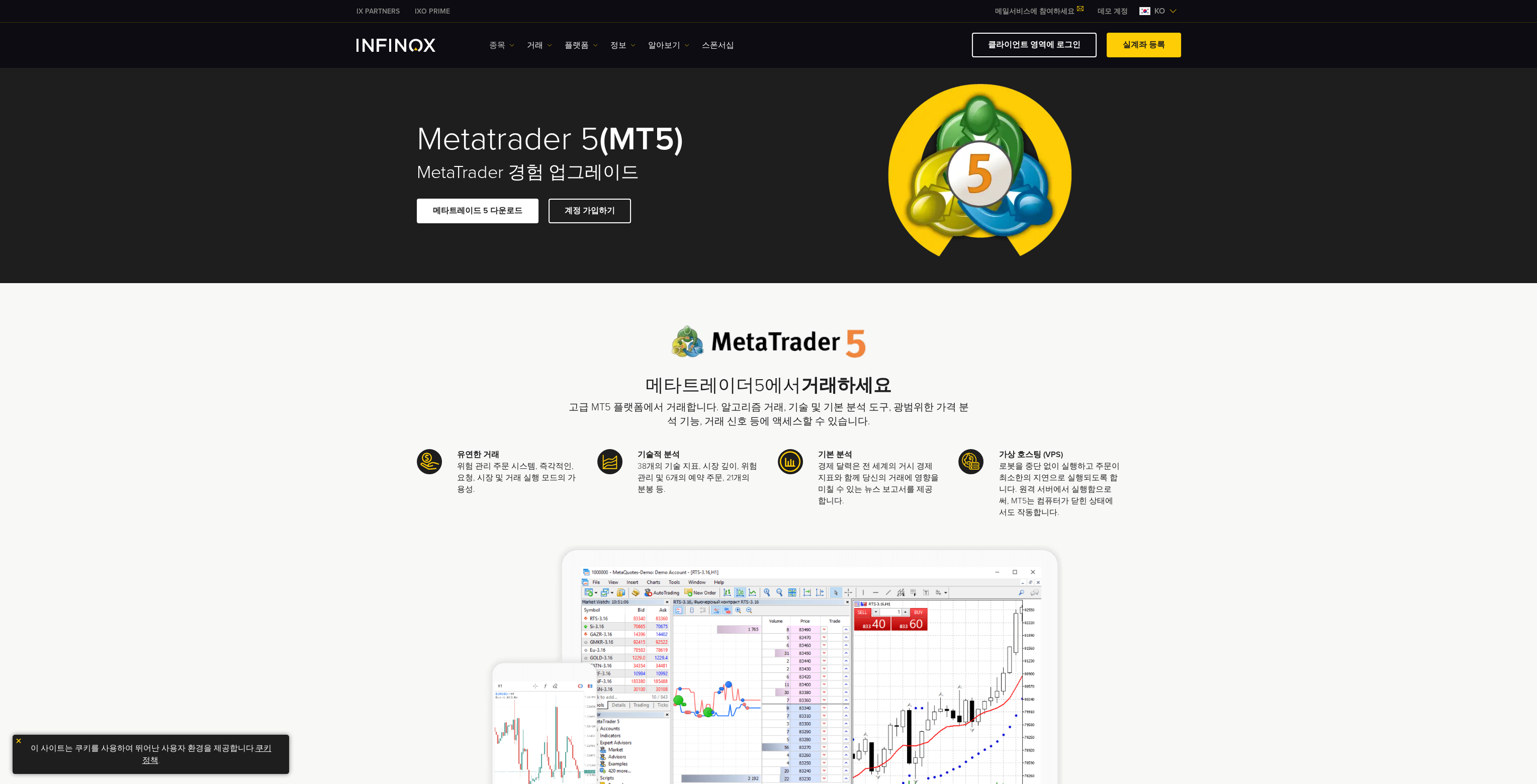
click at [498, 47] on link "종목" at bounding box center [502, 45] width 25 height 12
click at [495, 46] on link "종목" at bounding box center [502, 45] width 25 height 12
click at [567, 41] on link "플랫폼" at bounding box center [581, 45] width 33 height 12
click at [616, 114] on link "INFINOX 플랫폼" at bounding box center [603, 120] width 77 height 21
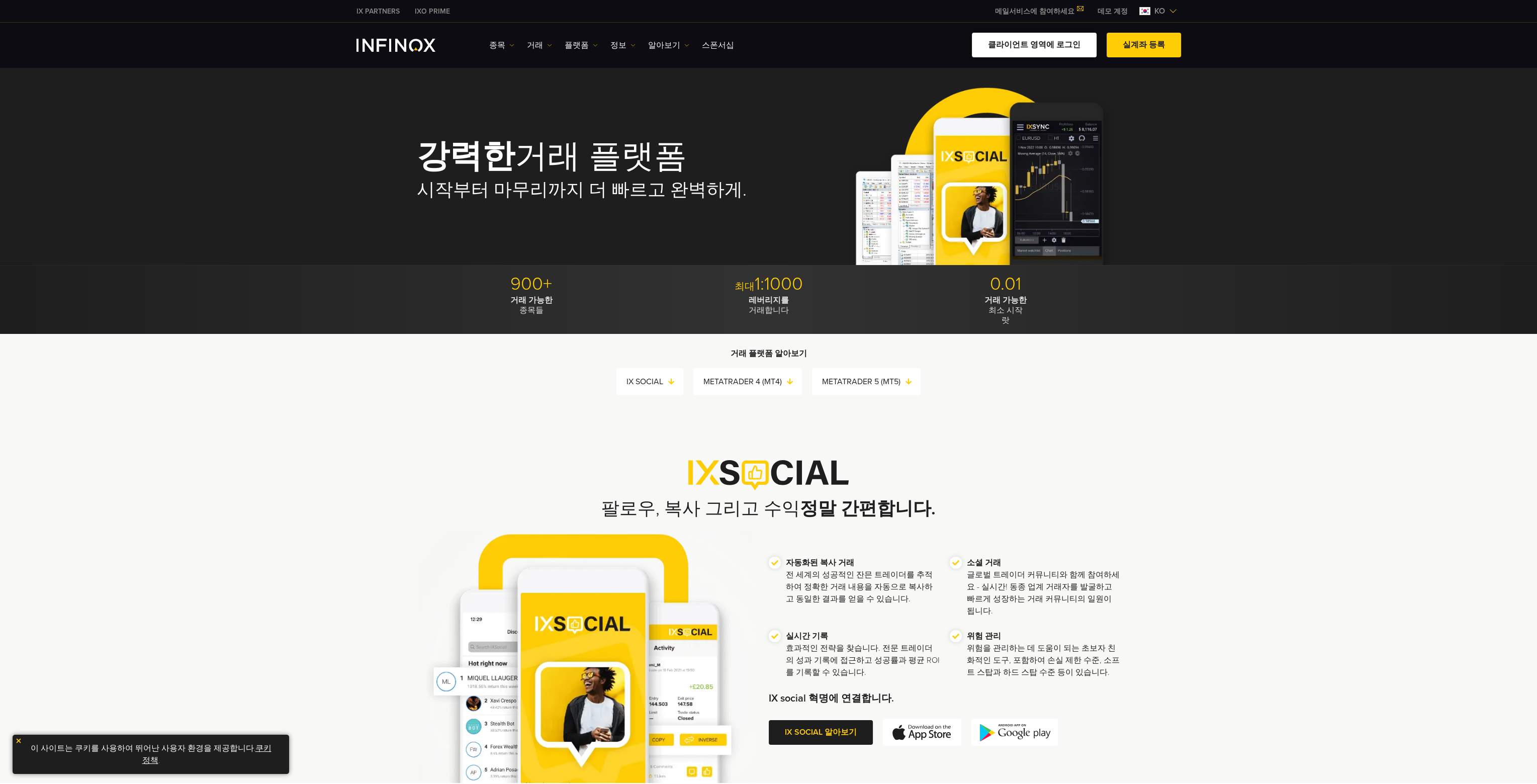
click at [1080, 47] on link "클라이언트 영역에 로그인" at bounding box center [1034, 45] width 125 height 25
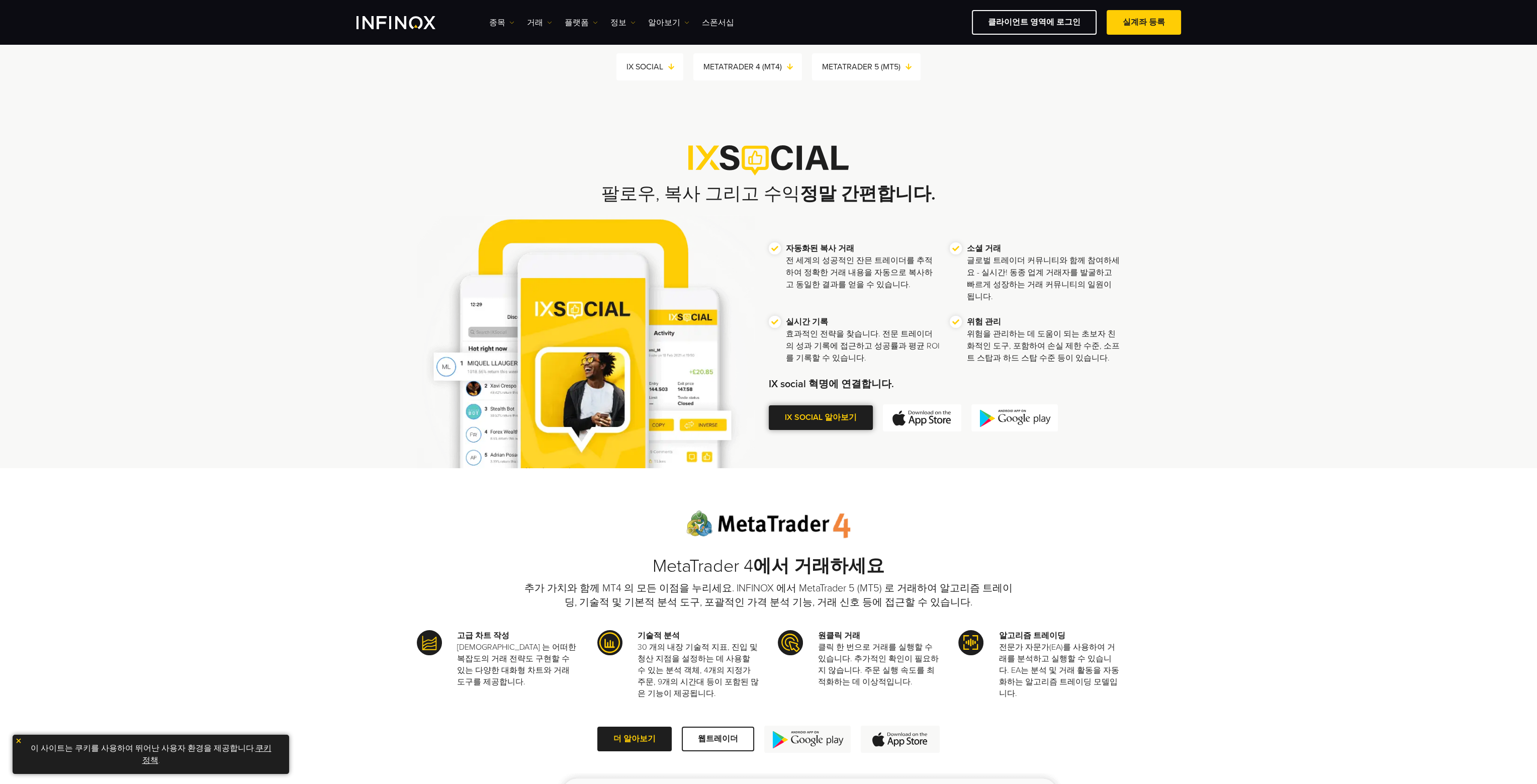
click at [804, 409] on link "IX SOCIAL 알아보기" at bounding box center [821, 417] width 104 height 25
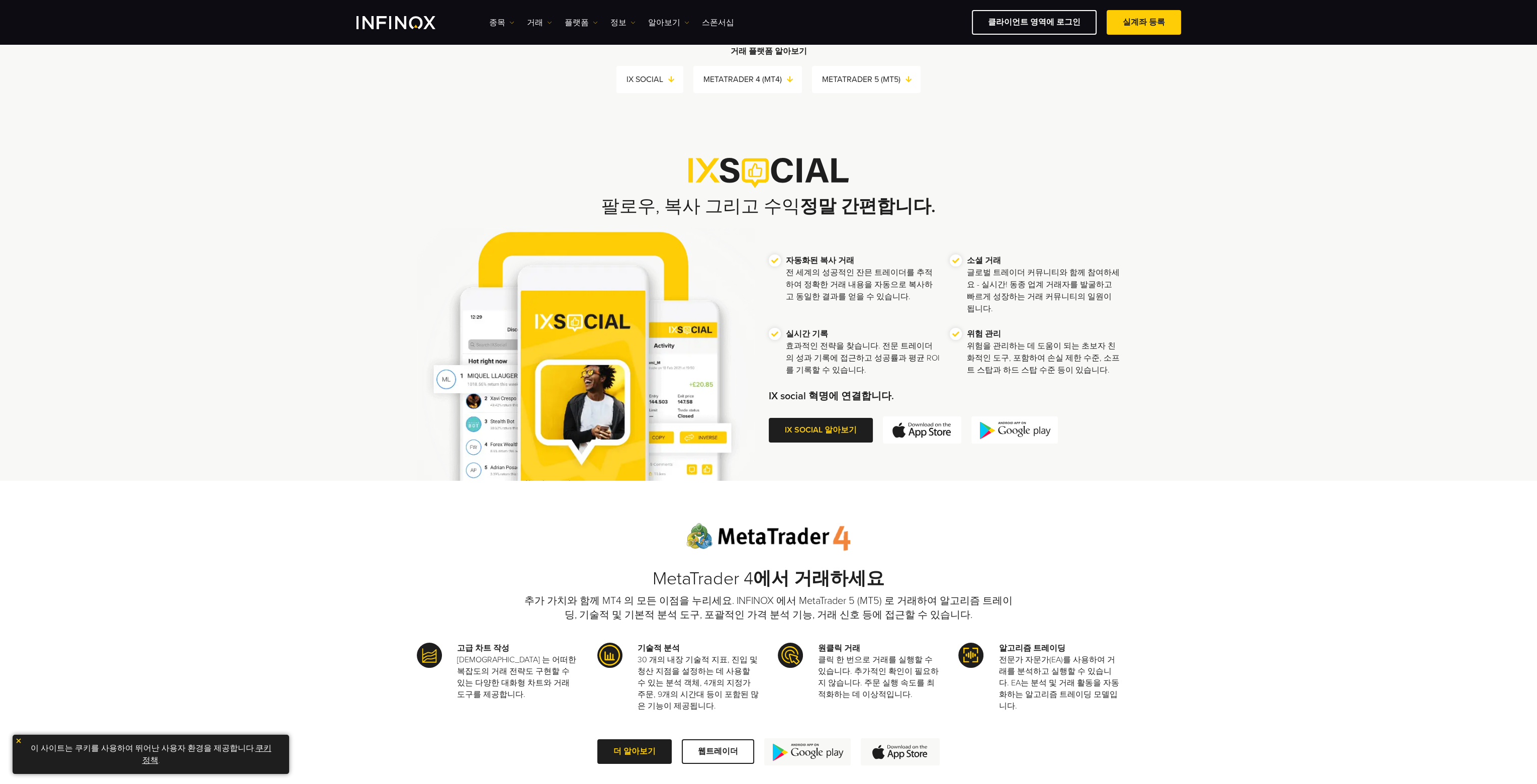
click at [933, 426] on img at bounding box center [922, 430] width 78 height 27
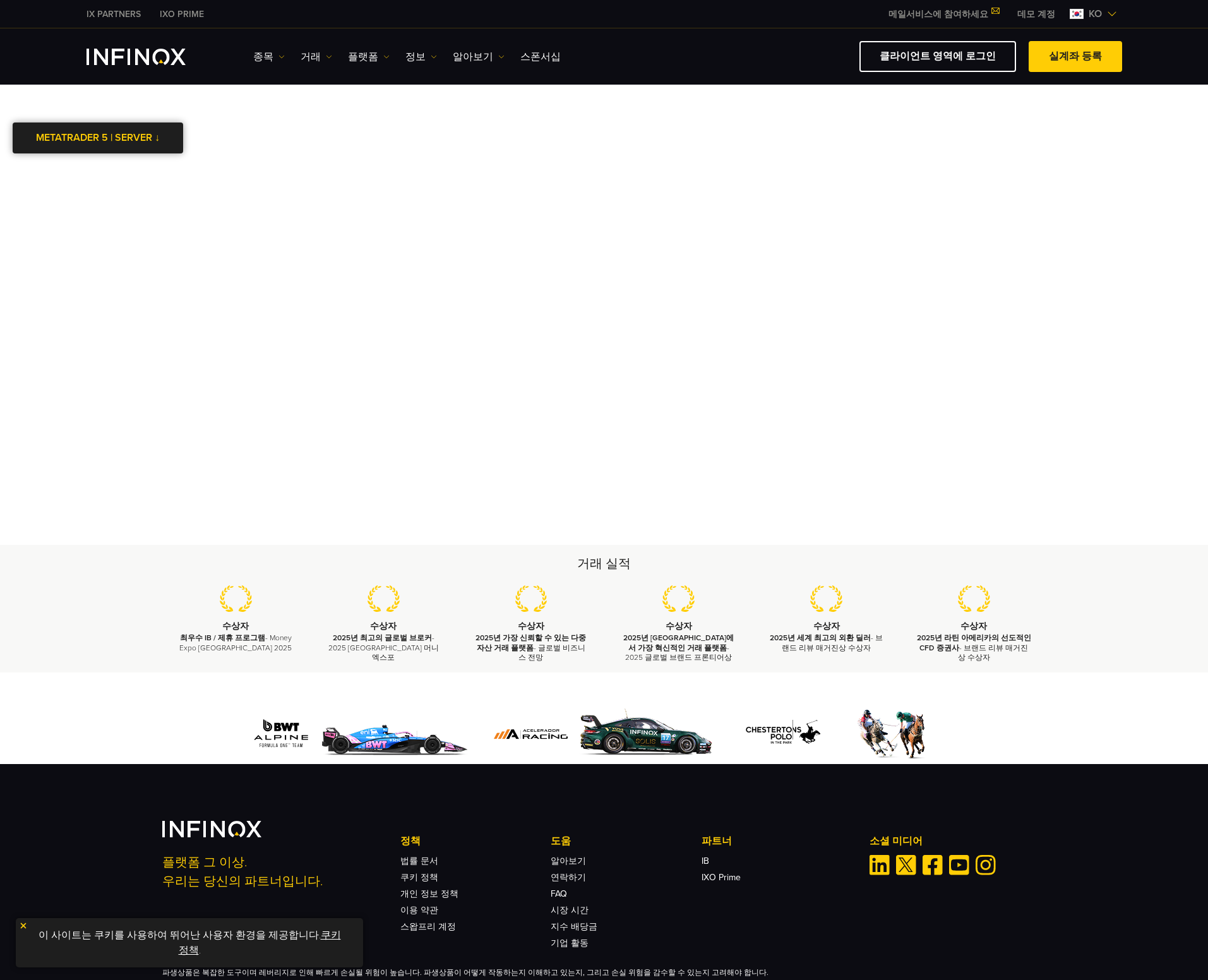
click at [88, 143] on link "METATRADER 5 | SERVER ↓" at bounding box center [98, 137] width 171 height 31
click at [140, 172] on li "InfinoxLimited-MT5Live" at bounding box center [98, 171] width 171 height 29
